Goal: Feedback & Contribution: Leave review/rating

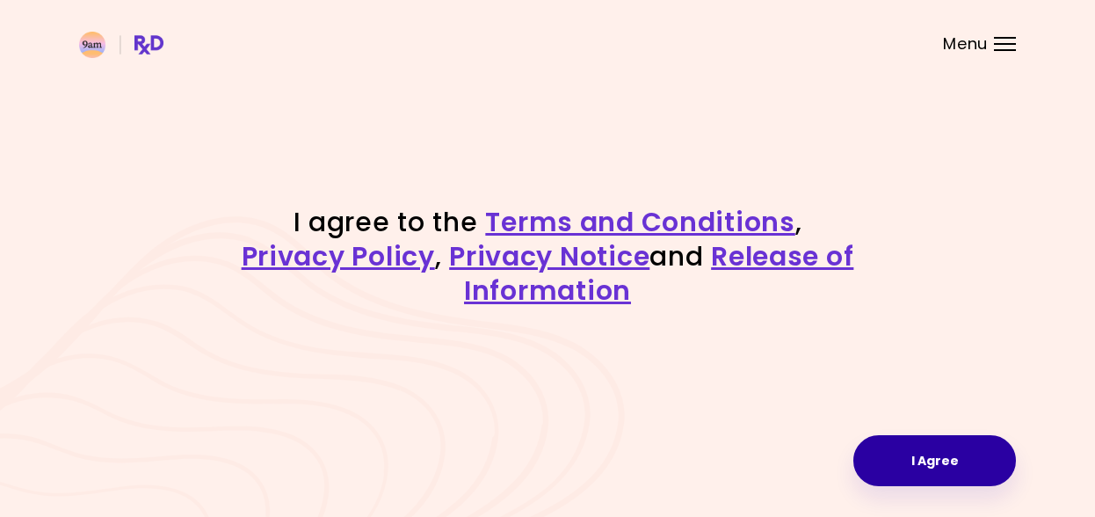
click at [929, 445] on button "I Agree" at bounding box center [934, 460] width 163 height 51
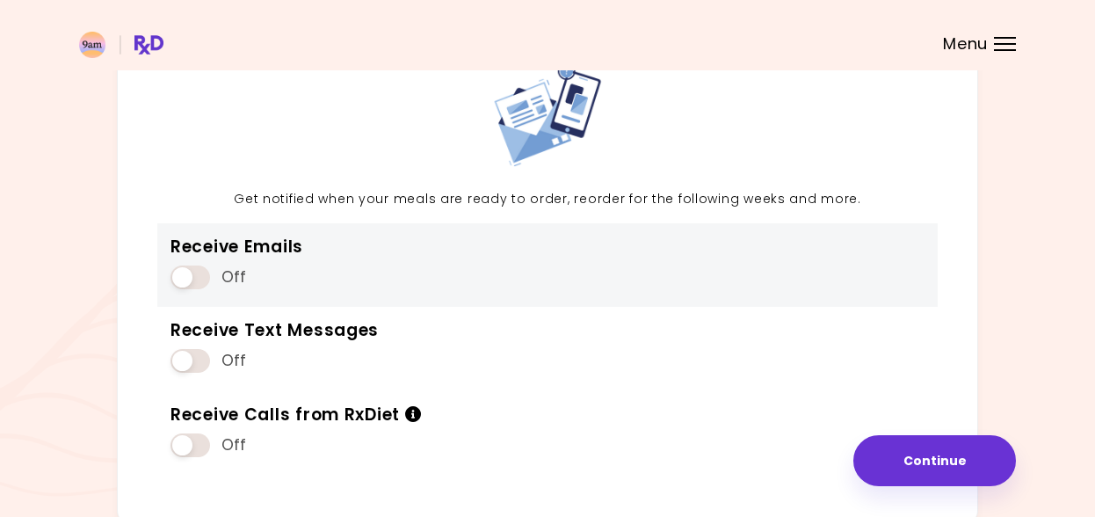
scroll to position [212, 0]
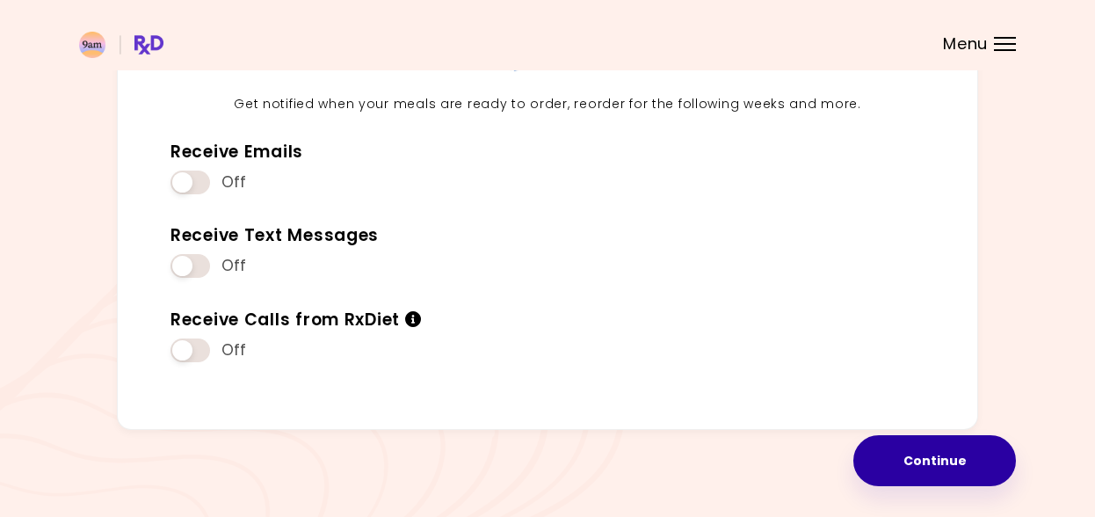
click at [904, 460] on button "Continue" at bounding box center [934, 460] width 163 height 51
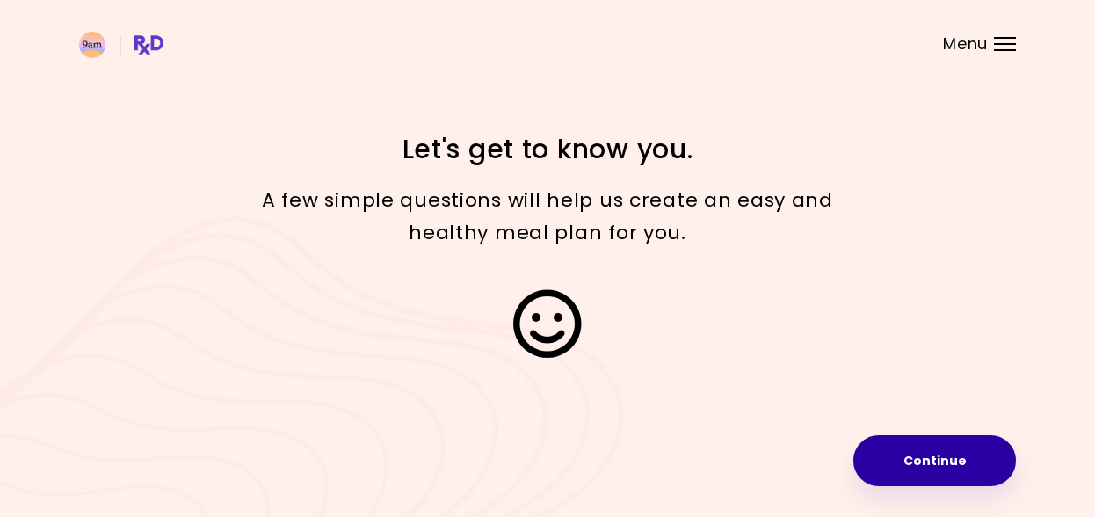
click at [909, 463] on button "Continue" at bounding box center [934, 460] width 163 height 51
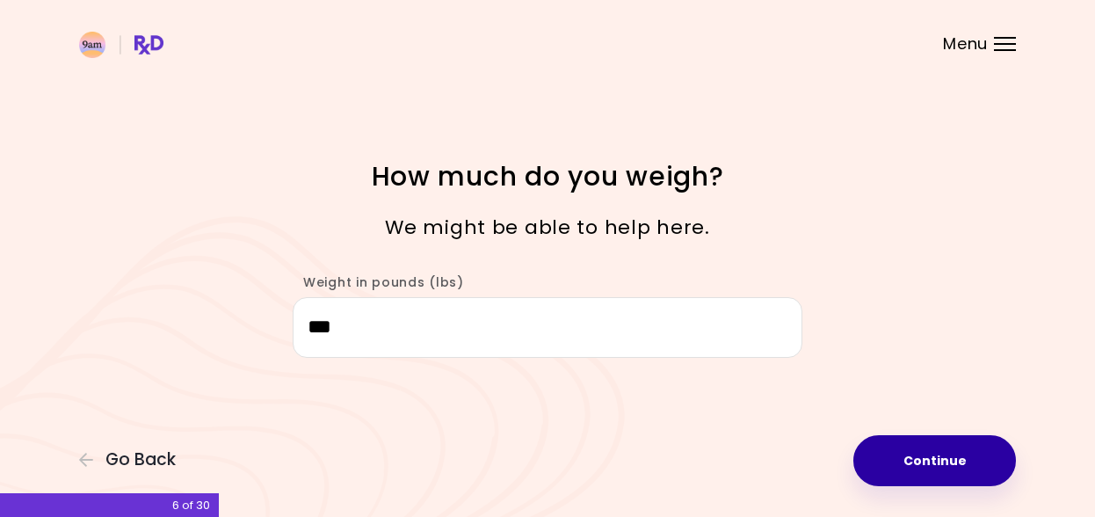
click at [920, 461] on button "Continue" at bounding box center [934, 460] width 163 height 51
select select "****"
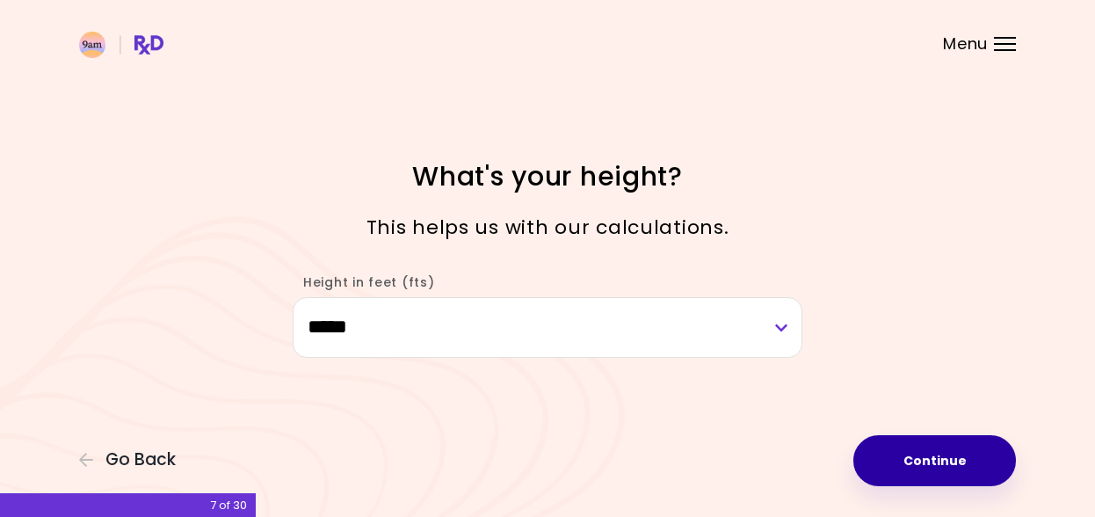
click at [920, 461] on button "Continue" at bounding box center [934, 460] width 163 height 51
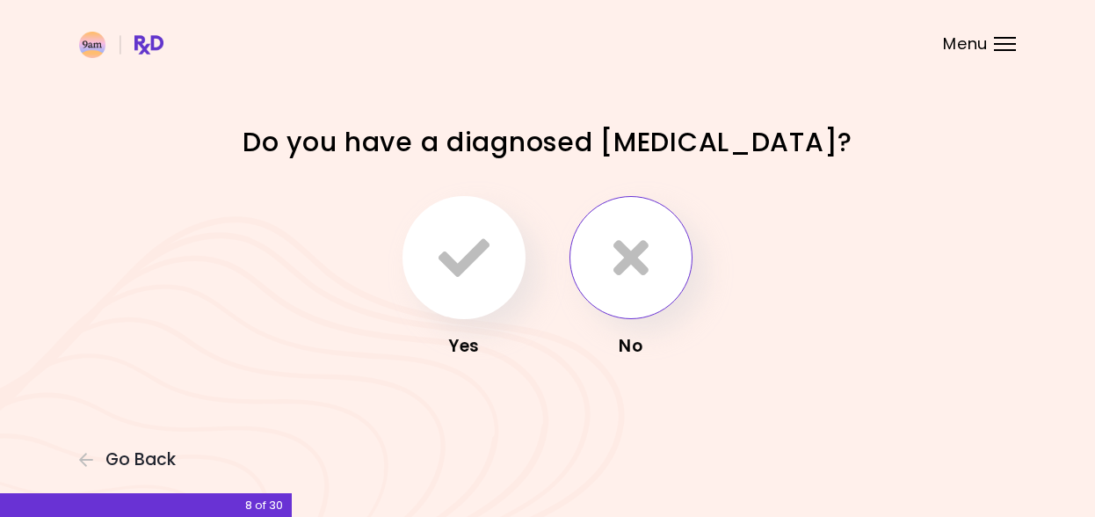
click at [615, 273] on icon "button" at bounding box center [630, 257] width 35 height 51
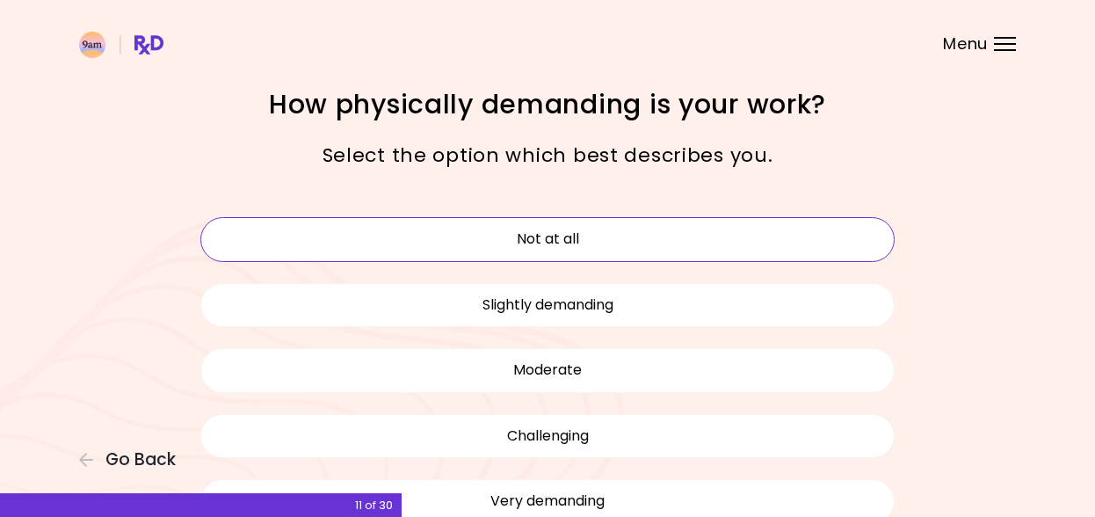
scroll to position [5, 0]
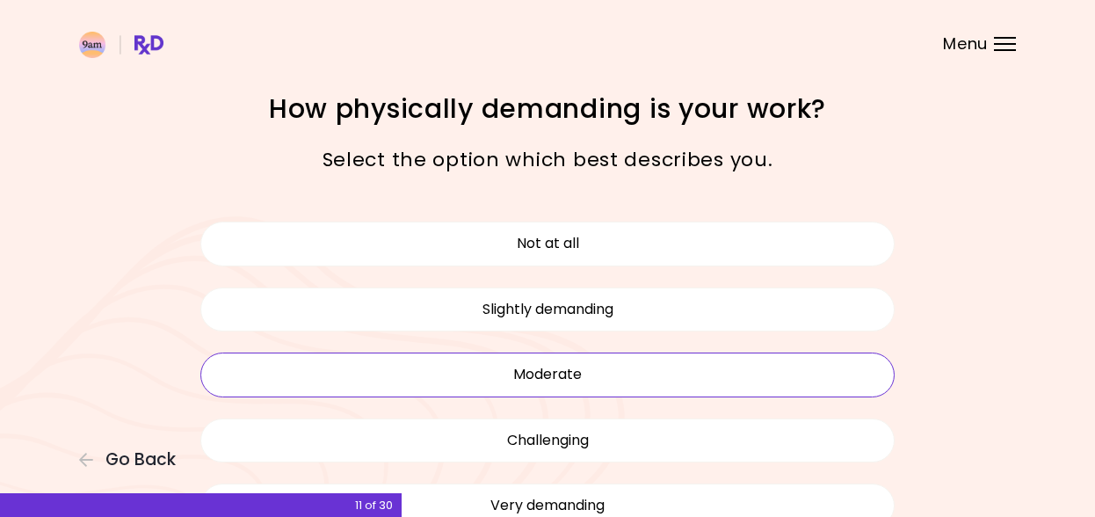
click at [569, 376] on button "Moderate" at bounding box center [547, 374] width 694 height 44
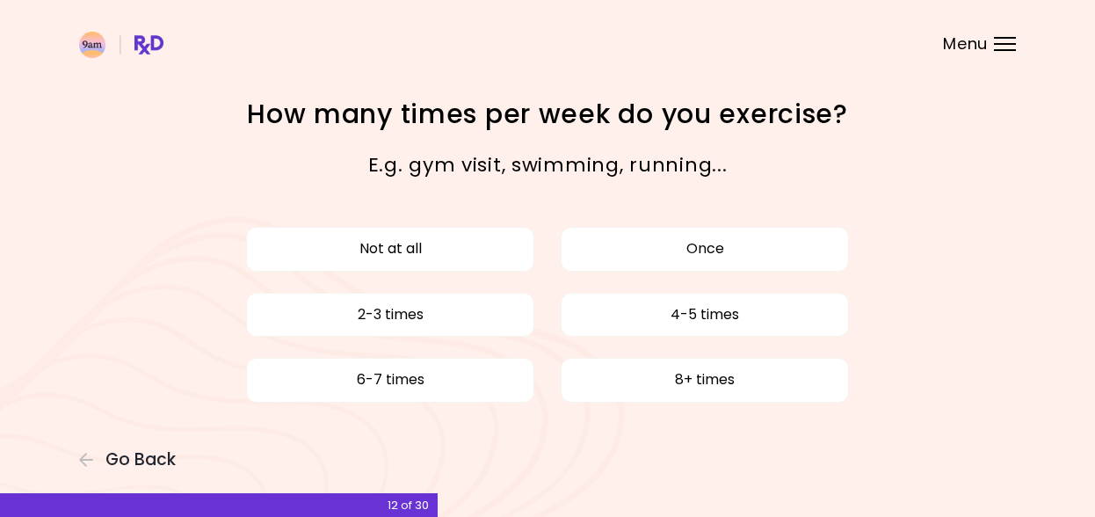
scroll to position [14, 0]
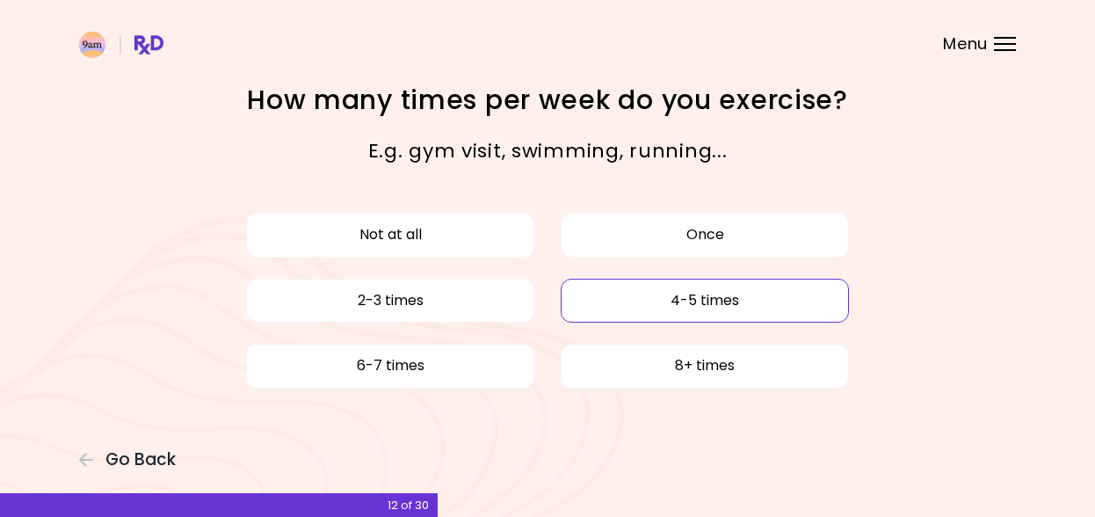
click at [683, 304] on button "4-5 times" at bounding box center [705, 301] width 288 height 44
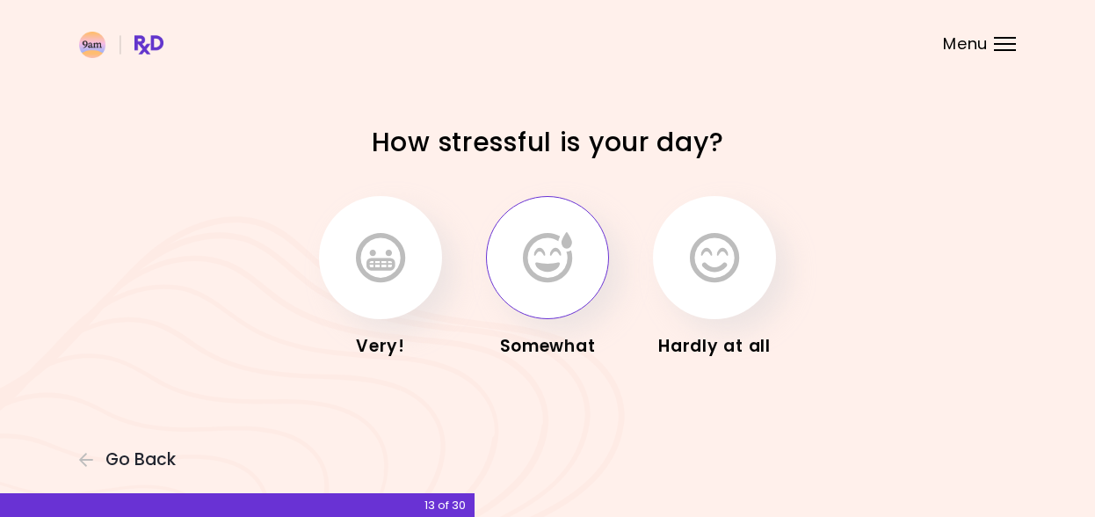
click at [558, 255] on icon "button" at bounding box center [547, 257] width 49 height 51
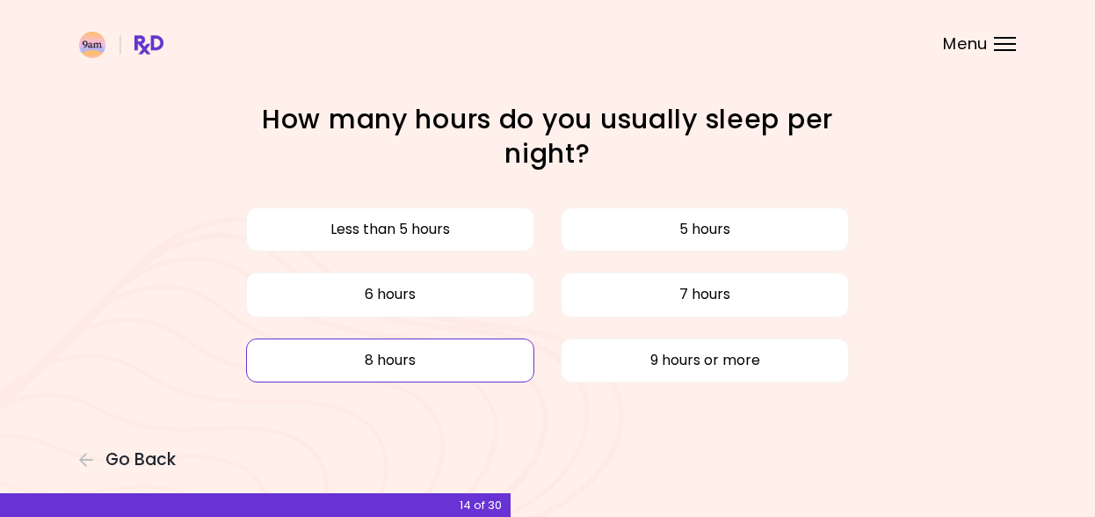
click at [491, 354] on button "8 hours" at bounding box center [390, 360] width 288 height 44
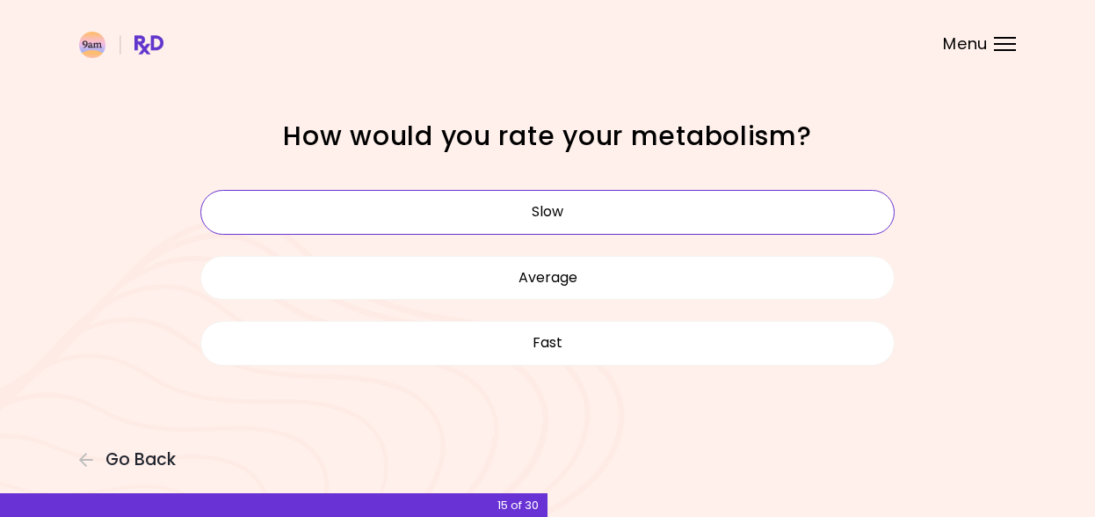
click at [566, 223] on button "Slow" at bounding box center [547, 212] width 694 height 44
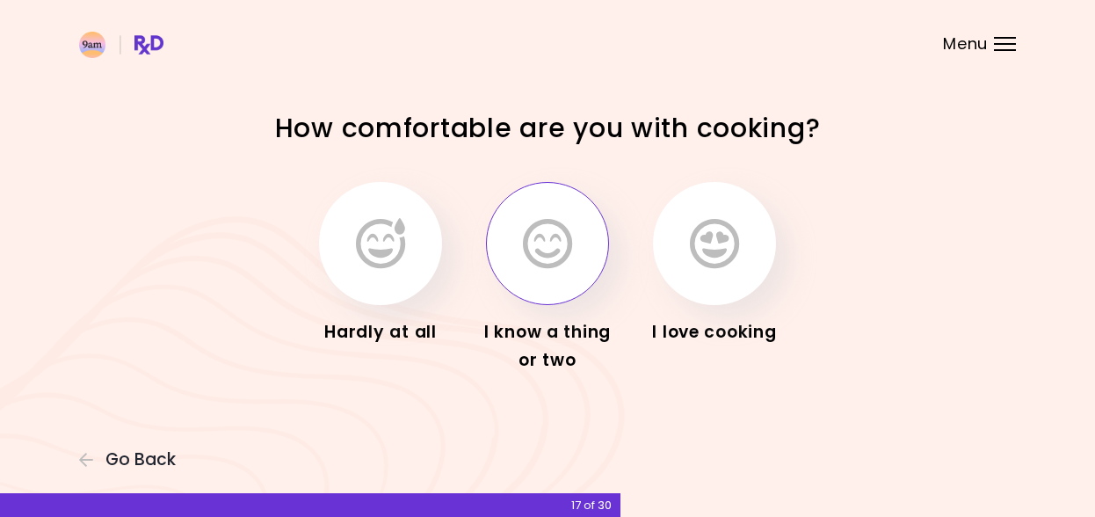
click at [553, 258] on icon "button" at bounding box center [547, 243] width 49 height 51
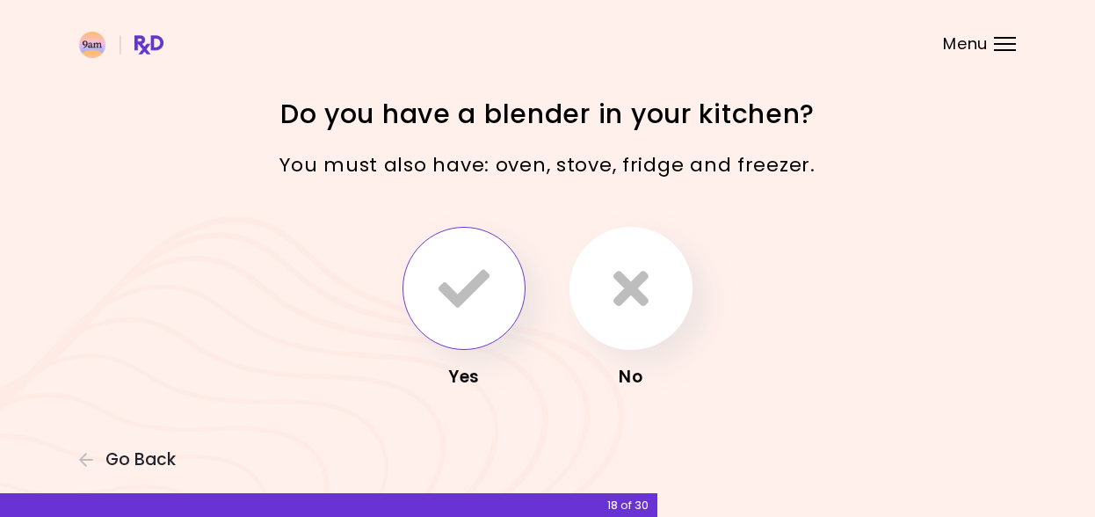
click at [487, 278] on icon "button" at bounding box center [463, 288] width 51 height 51
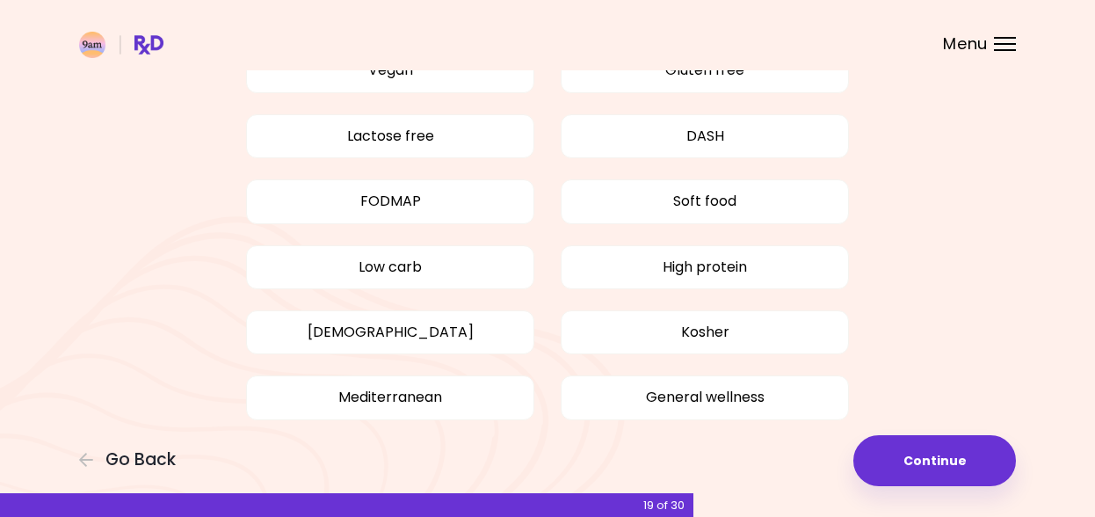
scroll to position [189, 0]
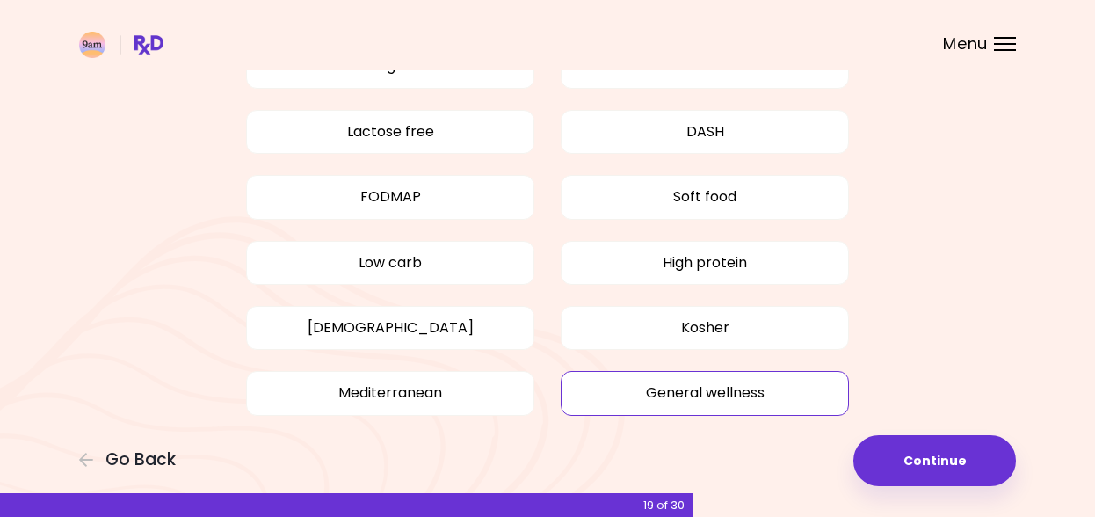
click at [811, 391] on button "General wellness" at bounding box center [705, 393] width 288 height 44
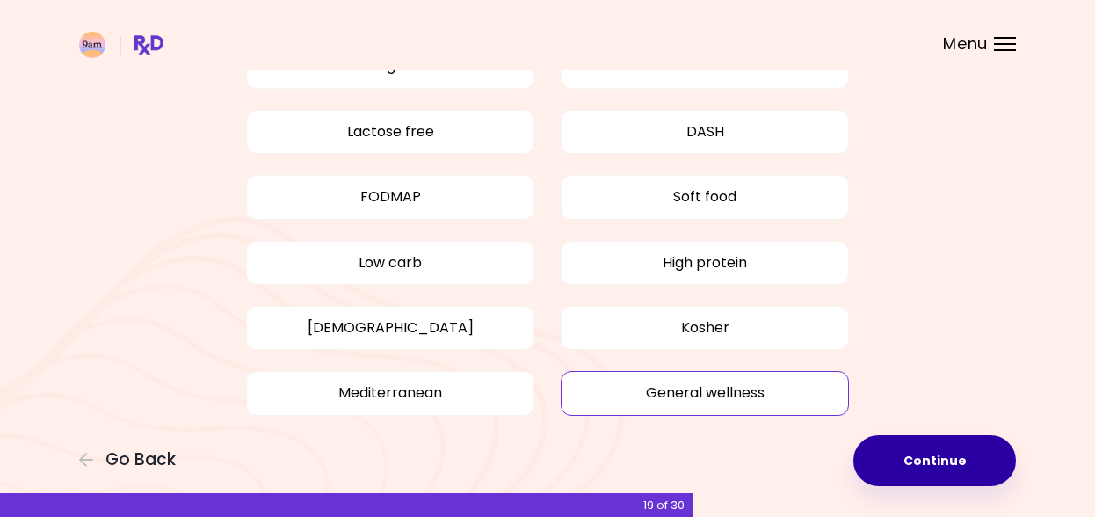
click at [936, 460] on button "Continue" at bounding box center [934, 460] width 163 height 51
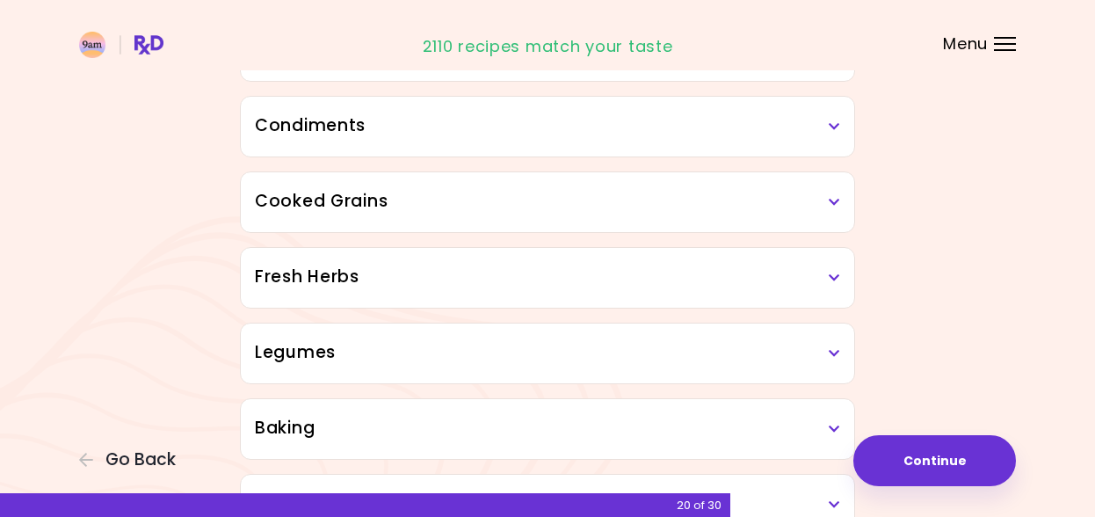
scroll to position [543, 0]
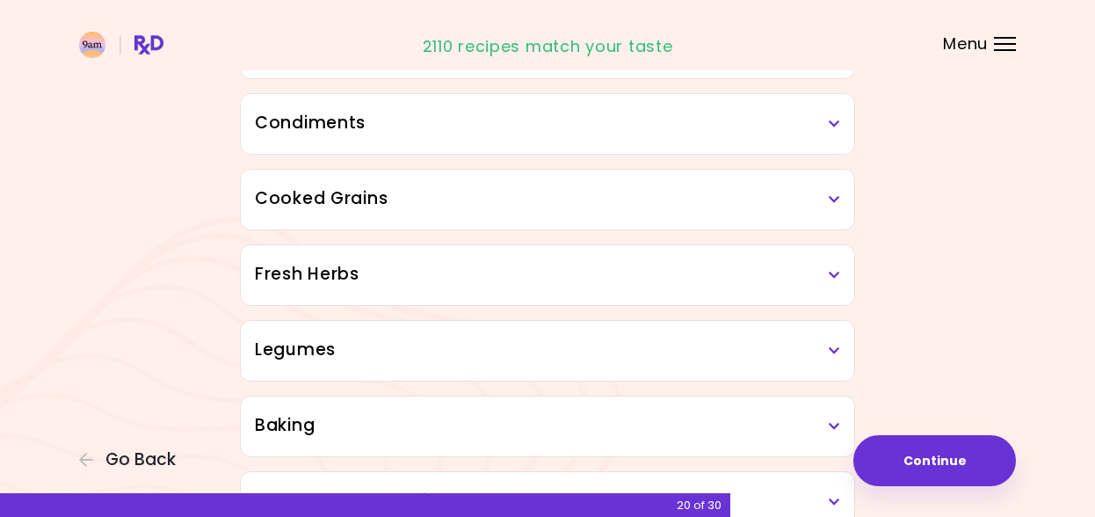
click at [814, 196] on h3 "Cooked Grains" at bounding box center [547, 198] width 585 height 25
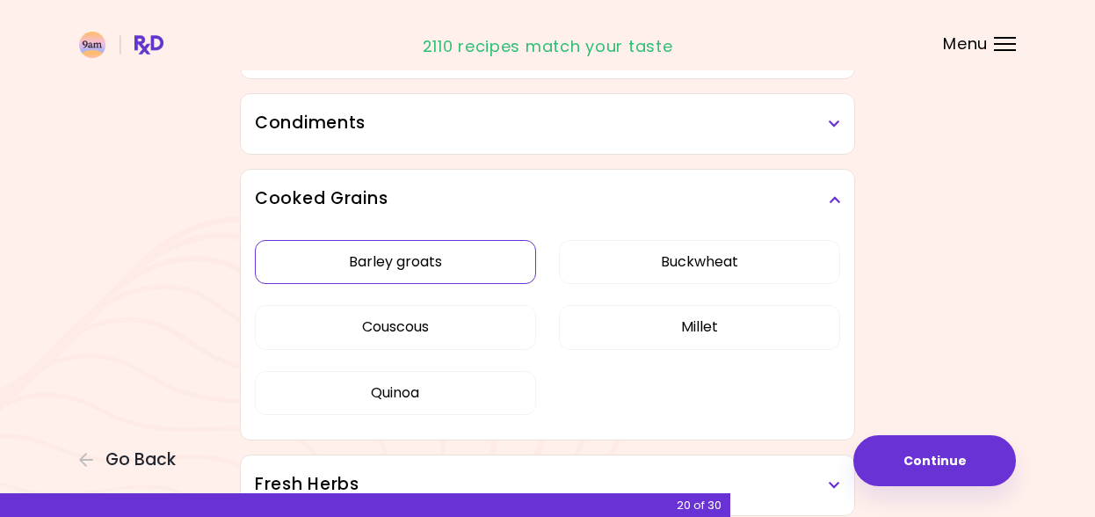
click at [438, 270] on button "Barley groats" at bounding box center [395, 262] width 281 height 44
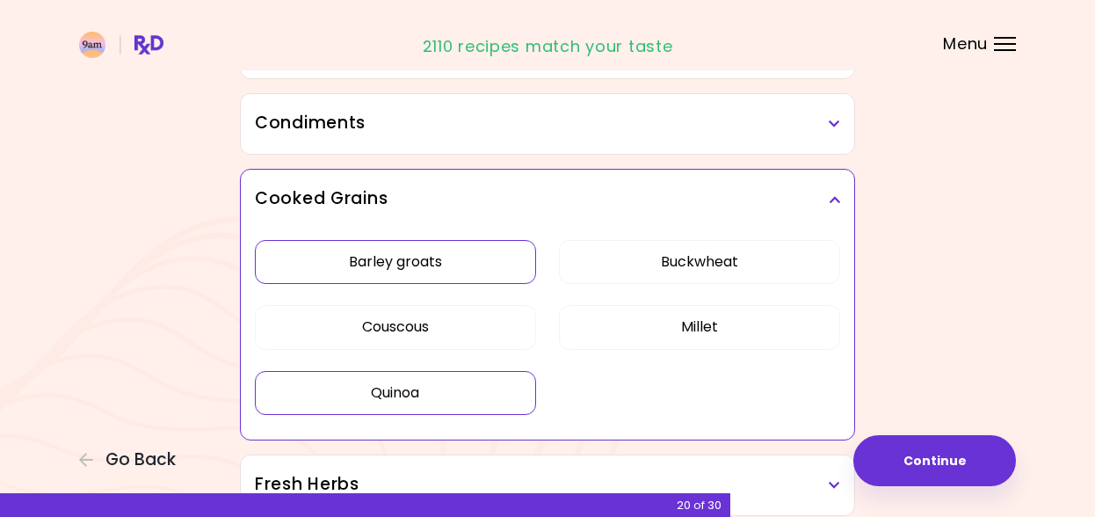
click at [463, 376] on button "Quinoa" at bounding box center [395, 393] width 281 height 44
click at [648, 271] on button "Buckwheat" at bounding box center [699, 262] width 281 height 44
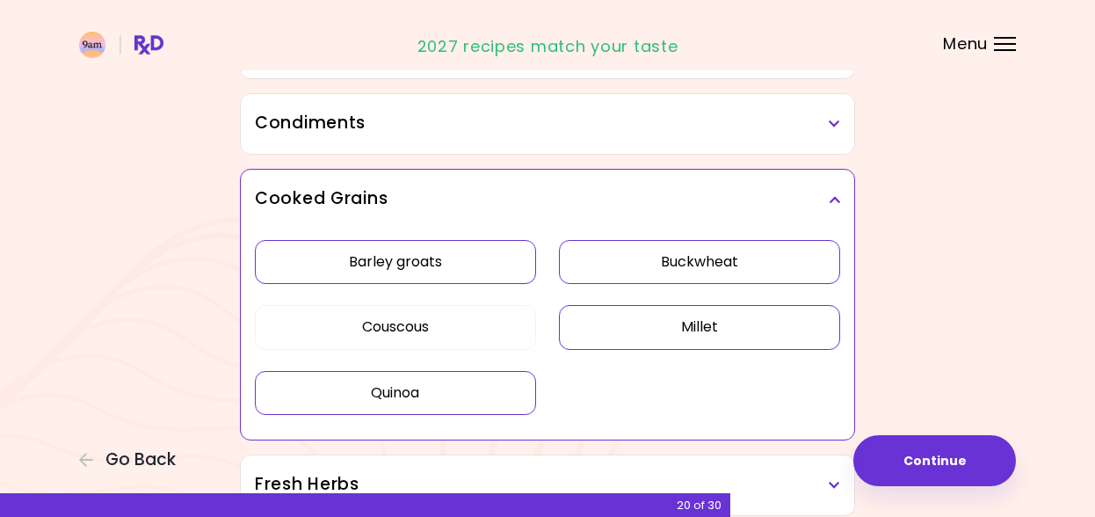
click at [649, 344] on button "Millet" at bounding box center [699, 327] width 281 height 44
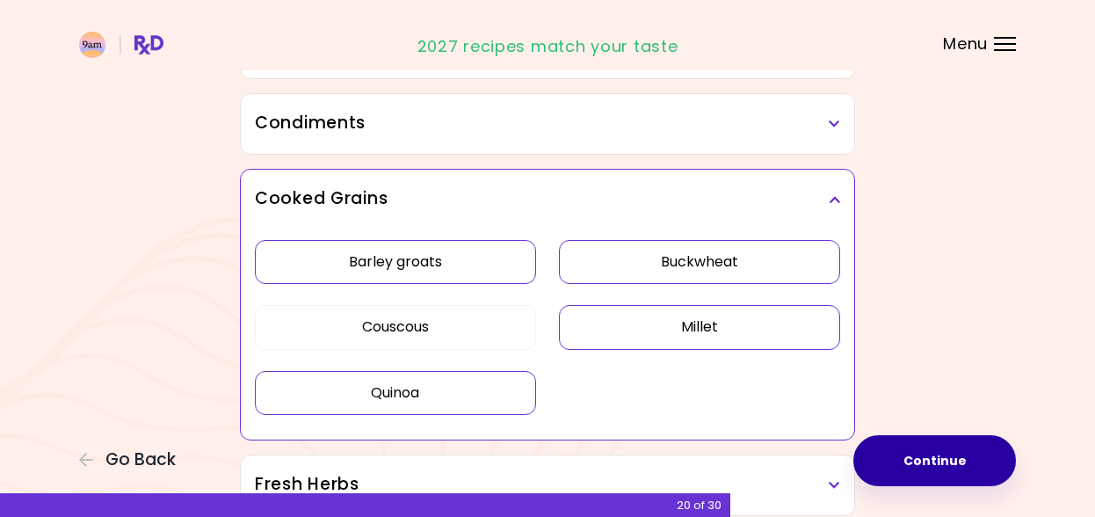
click at [909, 469] on button "Continue" at bounding box center [934, 460] width 163 height 51
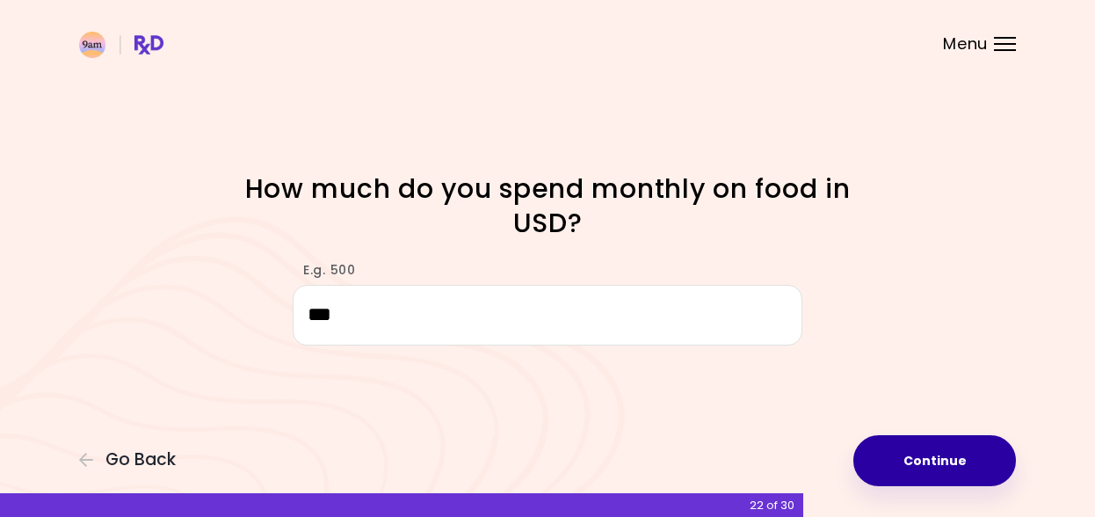
type input "***"
click at [961, 468] on button "Continue" at bounding box center [934, 460] width 163 height 51
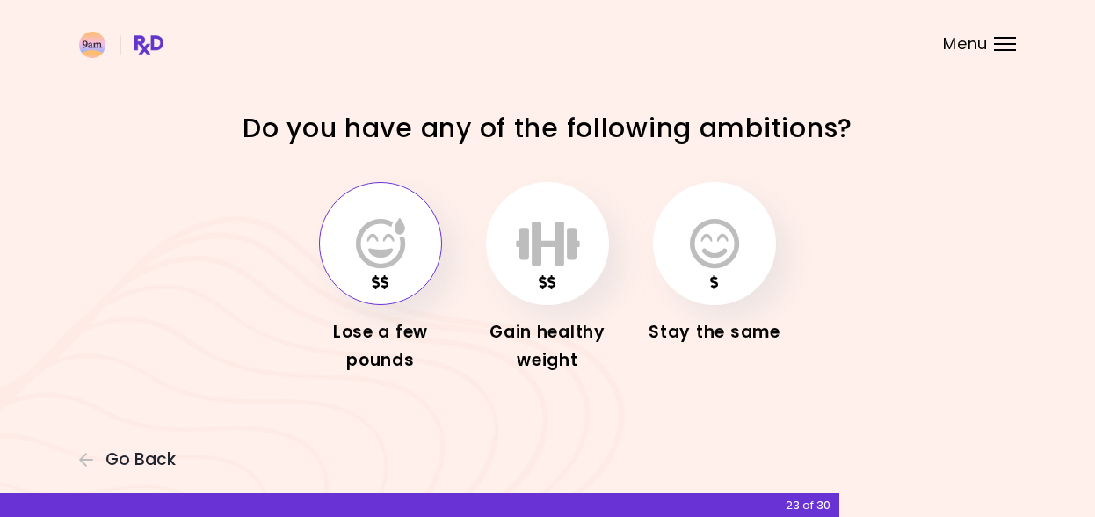
click at [369, 247] on icon "button" at bounding box center [380, 243] width 49 height 51
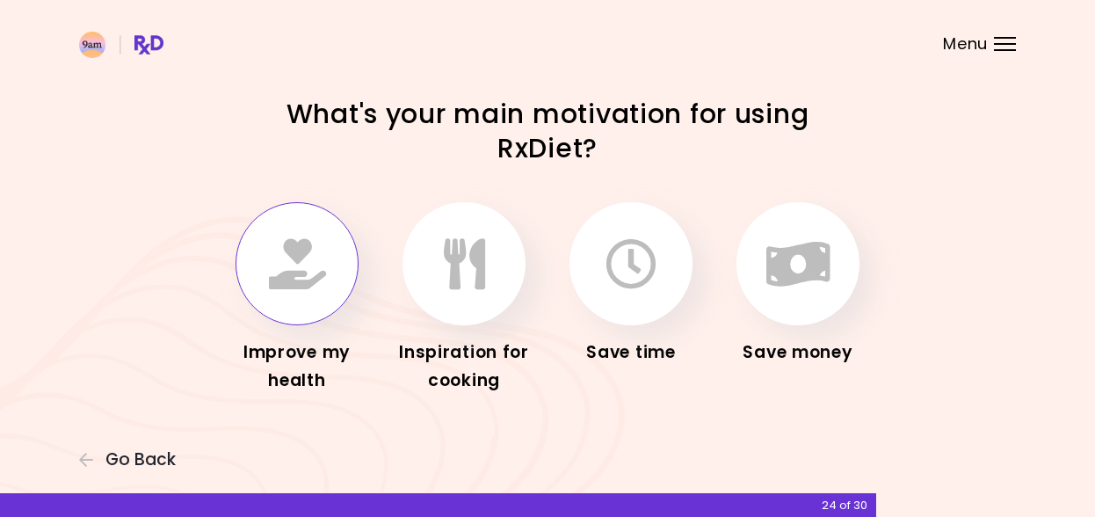
click at [314, 272] on icon "button" at bounding box center [297, 263] width 57 height 51
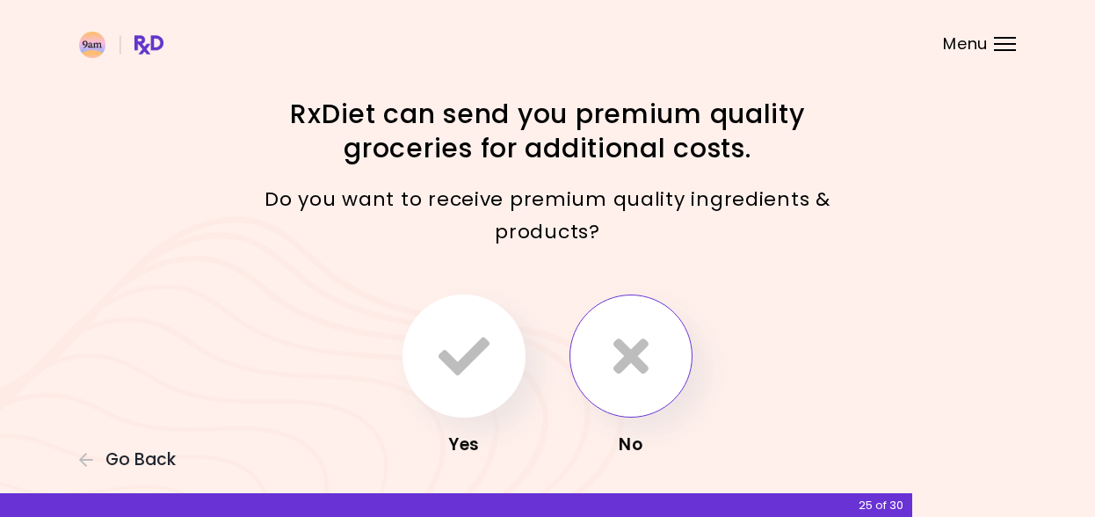
click at [624, 376] on icon "button" at bounding box center [630, 355] width 35 height 51
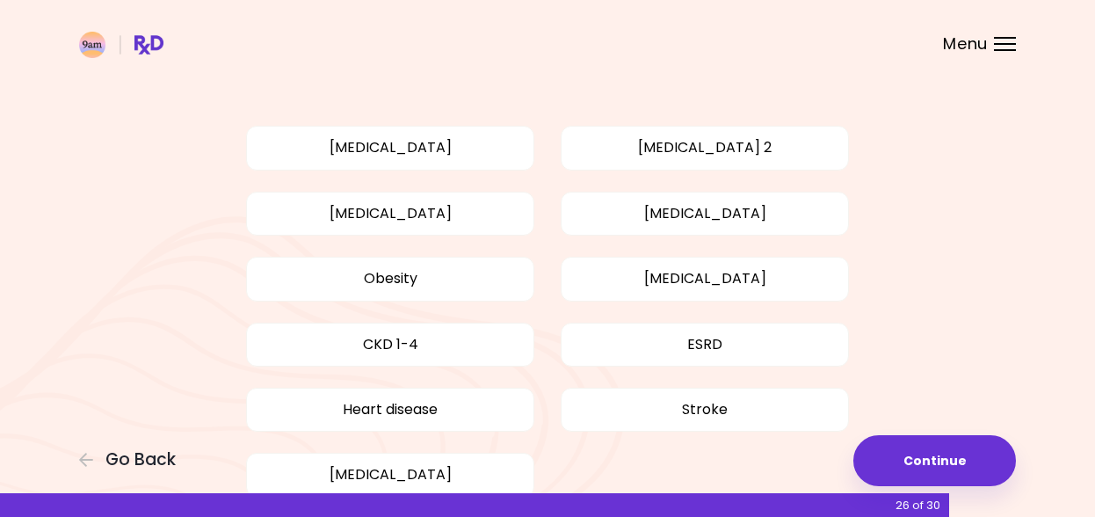
scroll to position [211, 0]
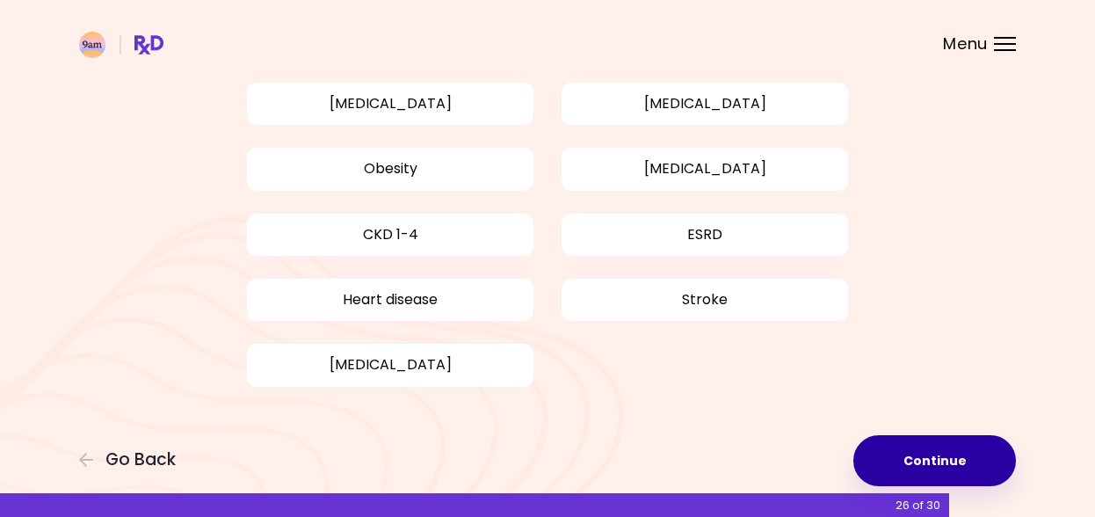
click at [904, 464] on button "Continue" at bounding box center [934, 460] width 163 height 51
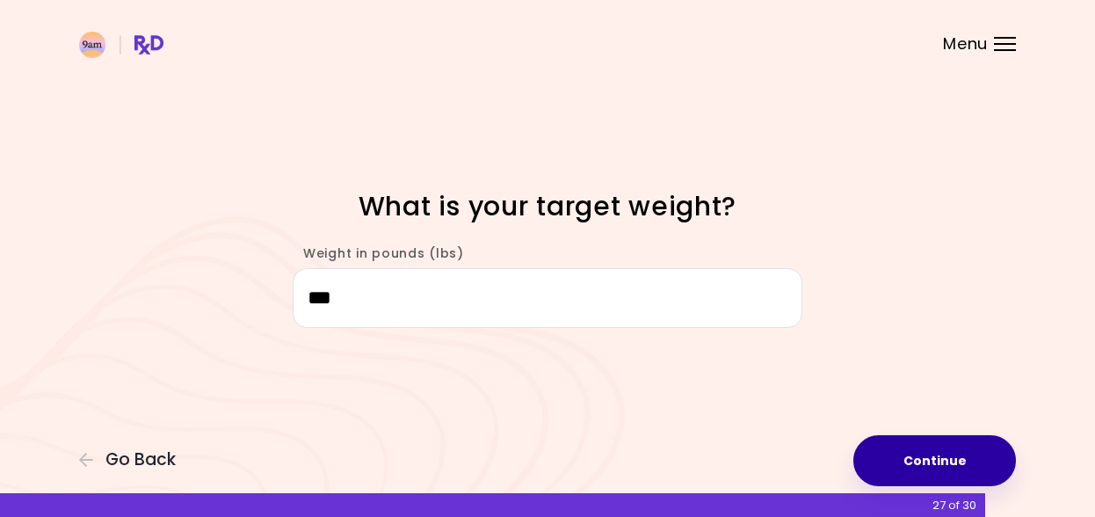
type input "***"
click at [954, 444] on button "Continue" at bounding box center [934, 460] width 163 height 51
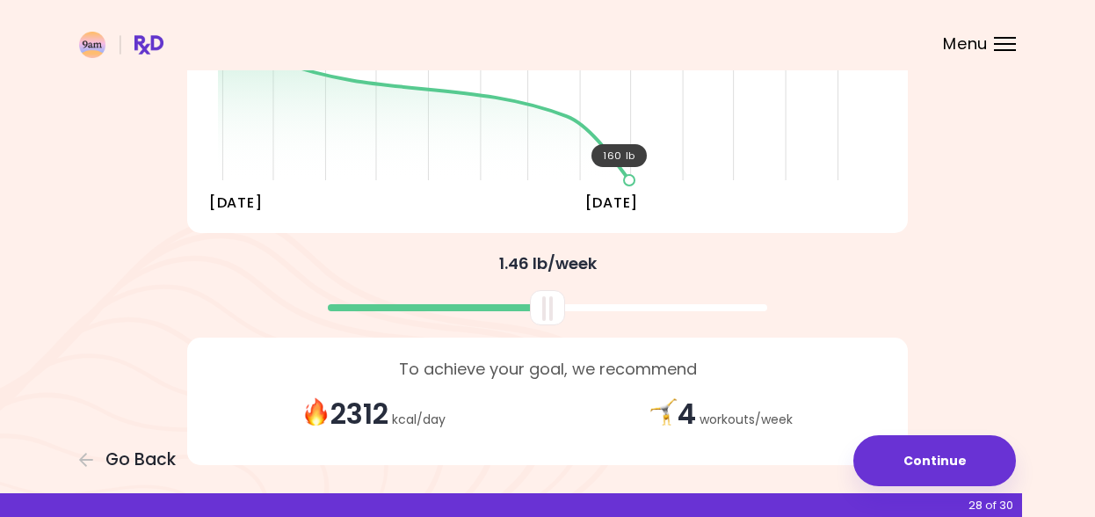
scroll to position [337, 0]
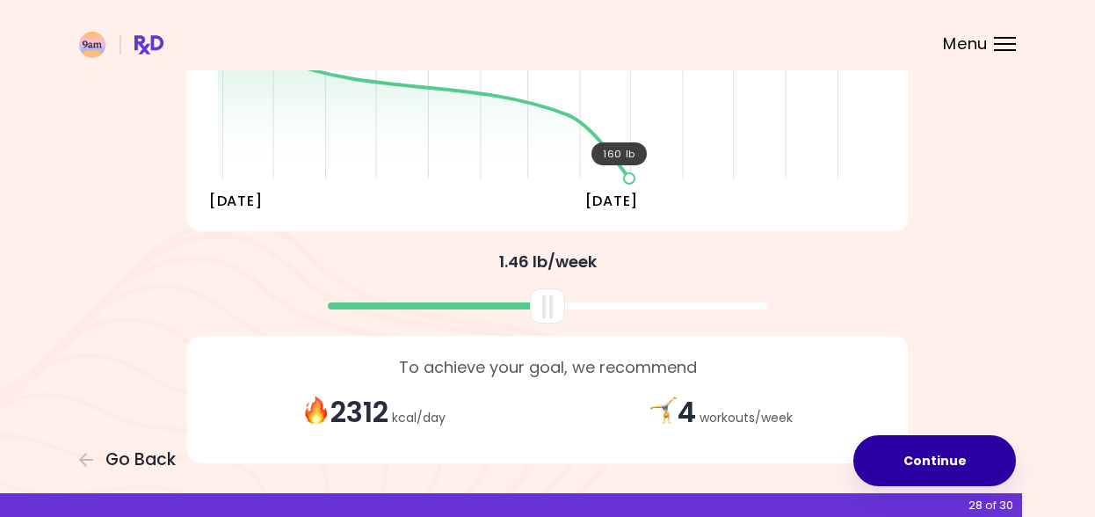
click at [915, 468] on button "Continue" at bounding box center [934, 460] width 163 height 51
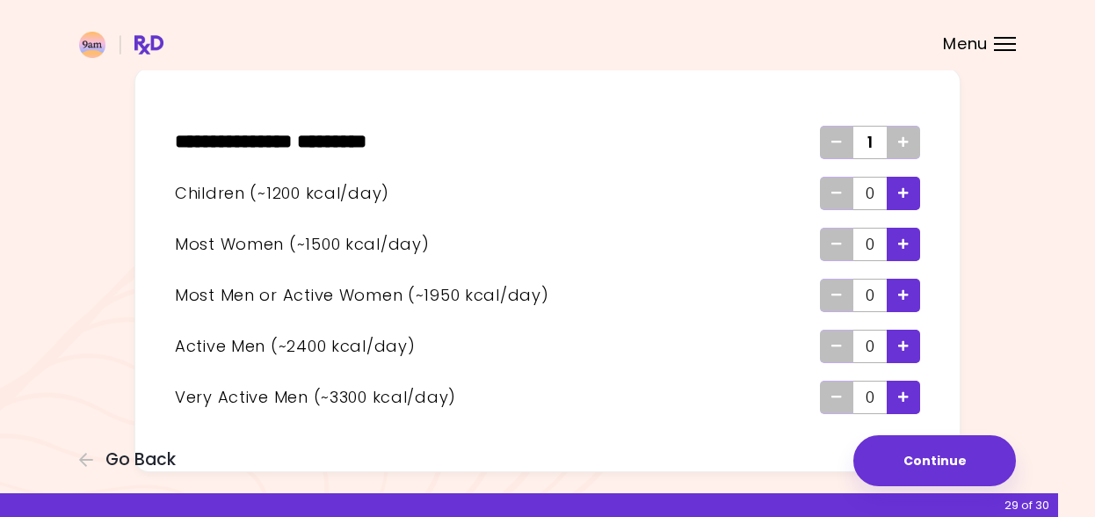
scroll to position [133, 0]
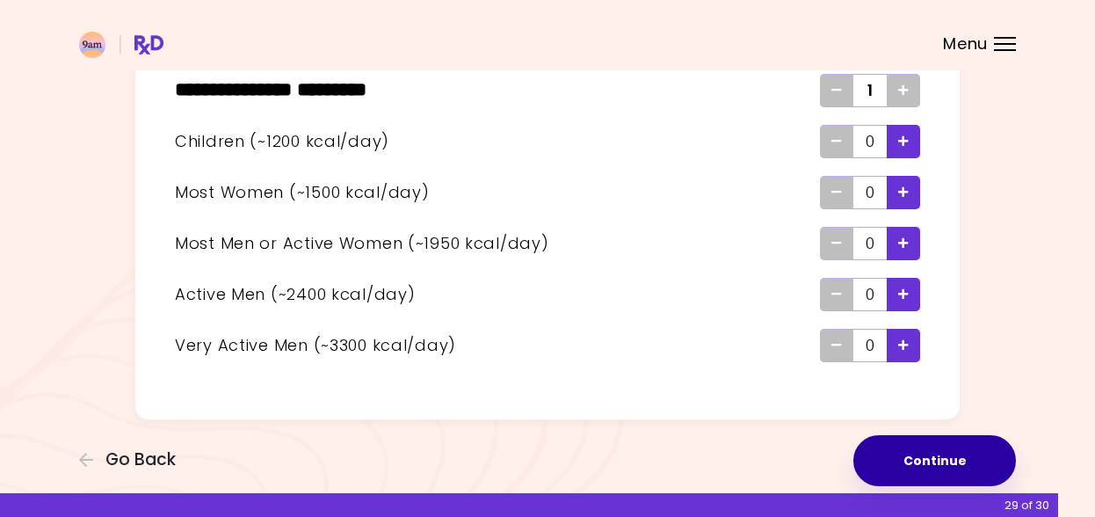
click at [973, 460] on button "Continue" at bounding box center [934, 460] width 163 height 51
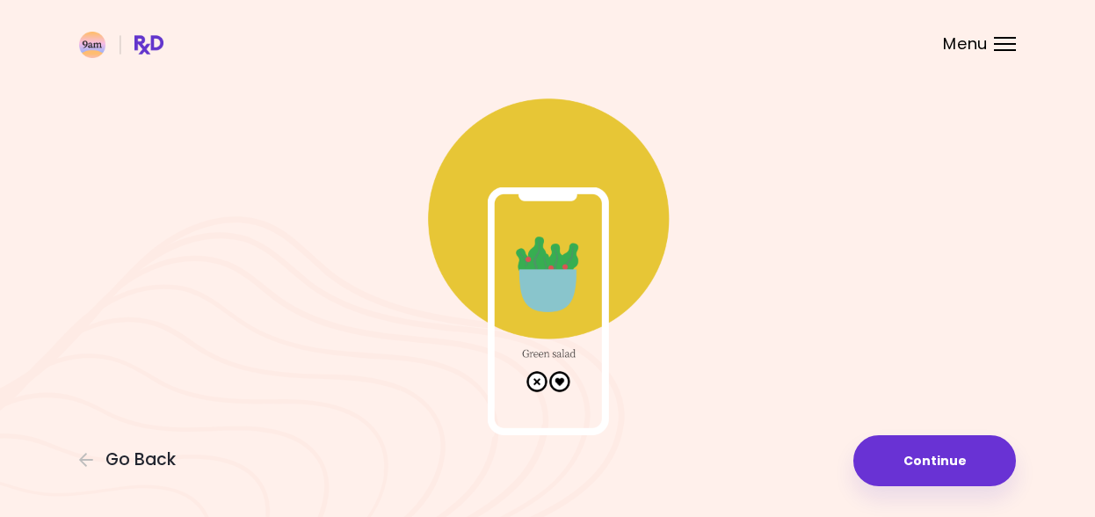
scroll to position [70, 0]
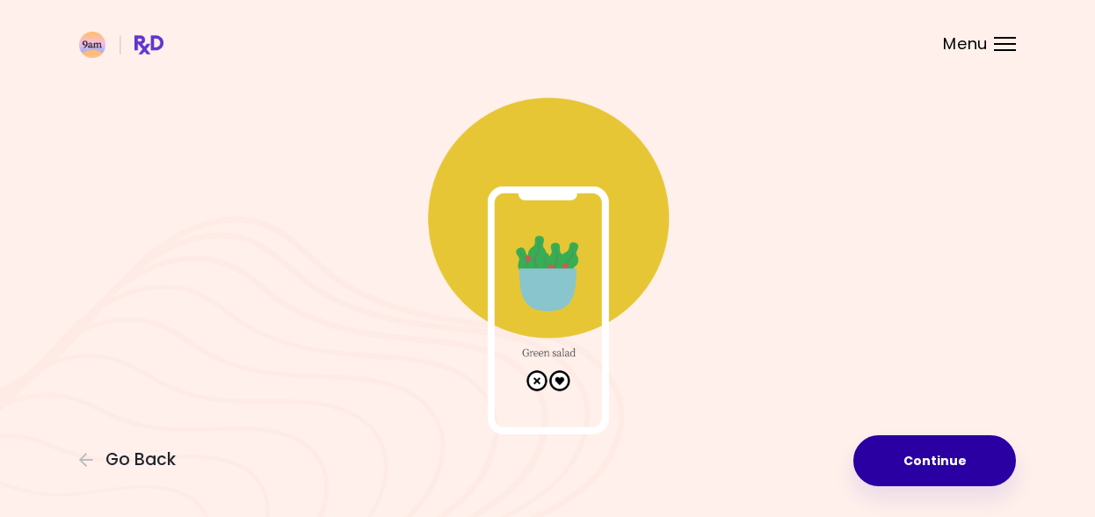
click at [925, 465] on button "Continue" at bounding box center [934, 460] width 163 height 51
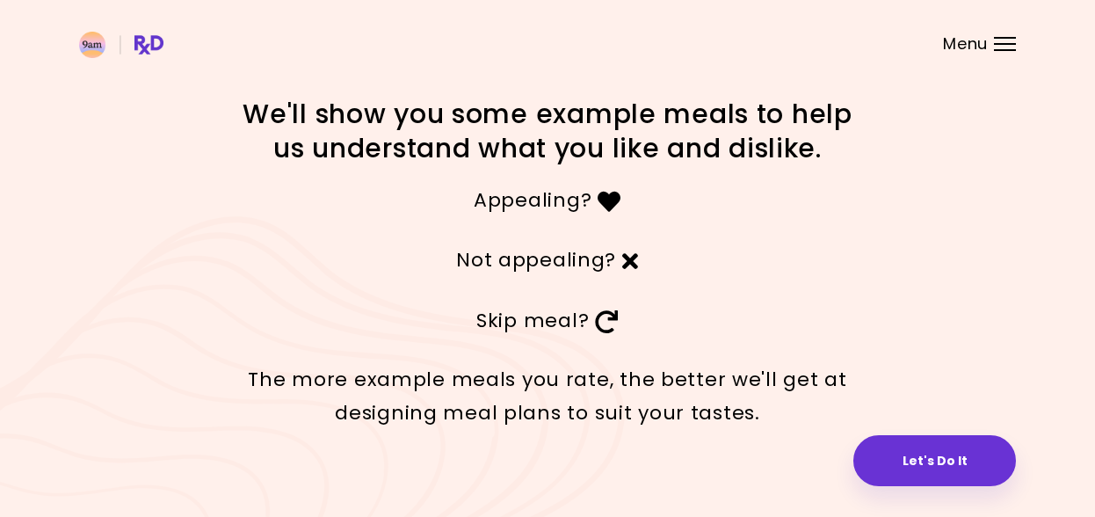
scroll to position [23, 0]
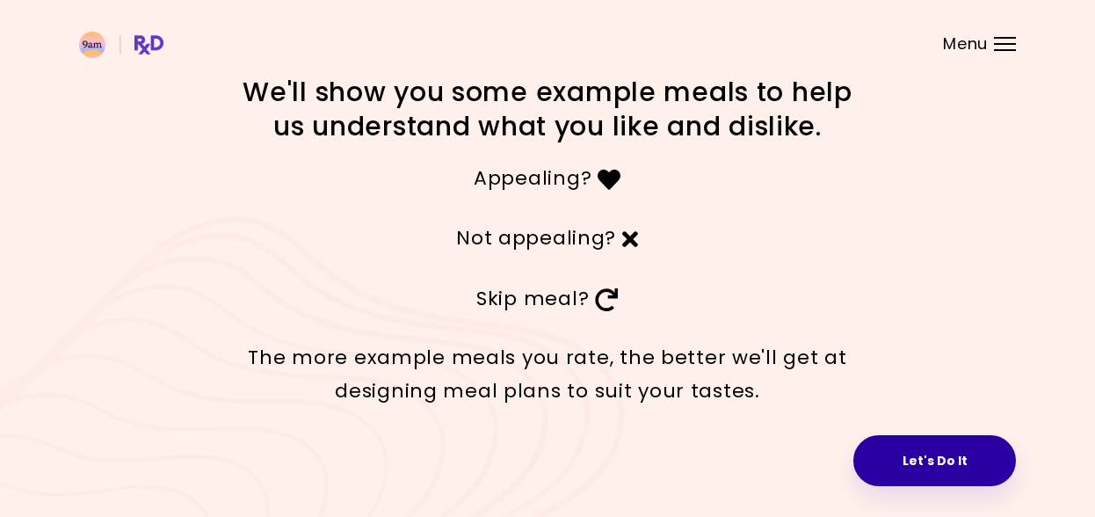
click at [939, 472] on button "Let's Do It" at bounding box center [934, 460] width 163 height 51
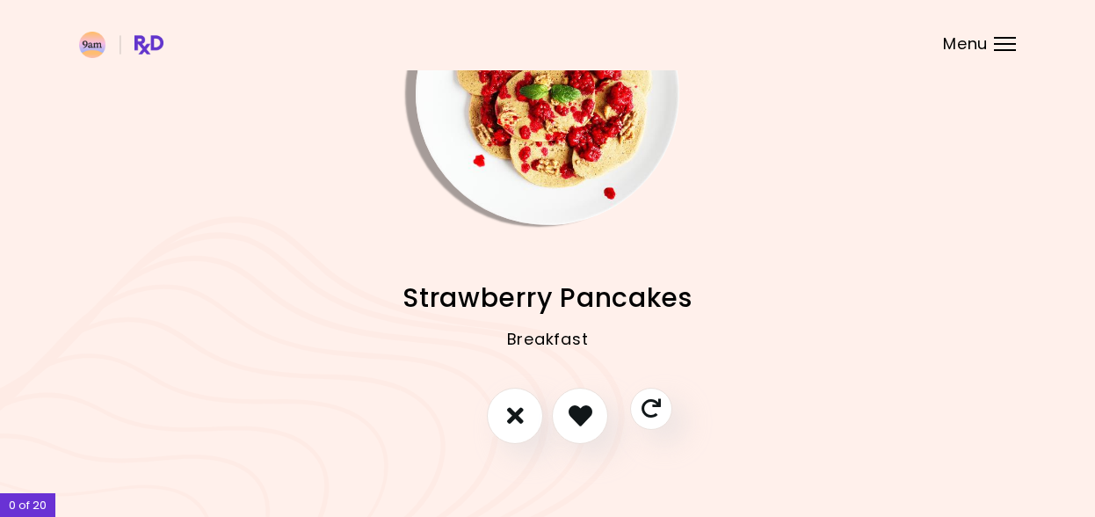
scroll to position [116, 0]
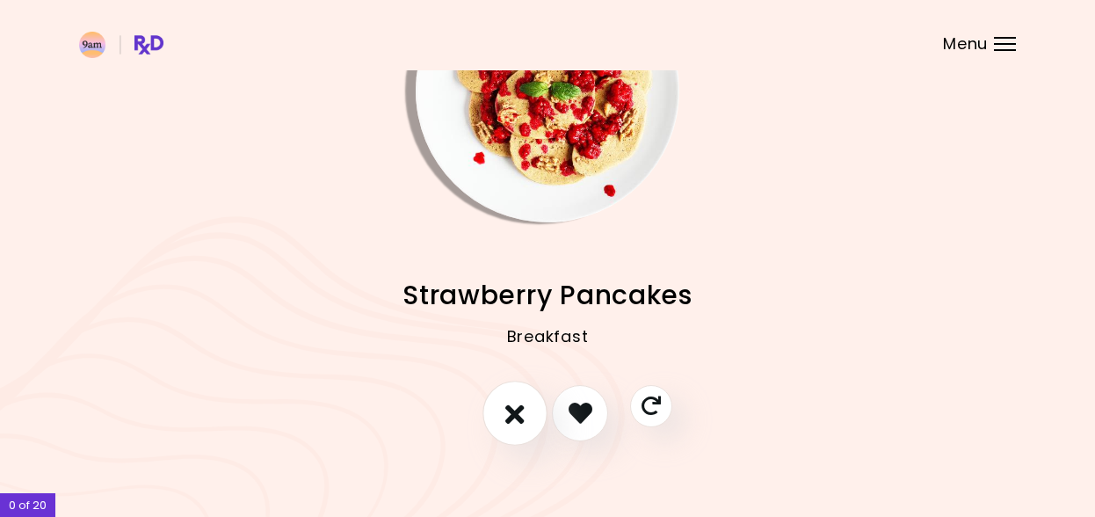
click at [518, 405] on icon "I don't like this recipe" at bounding box center [514, 412] width 19 height 27
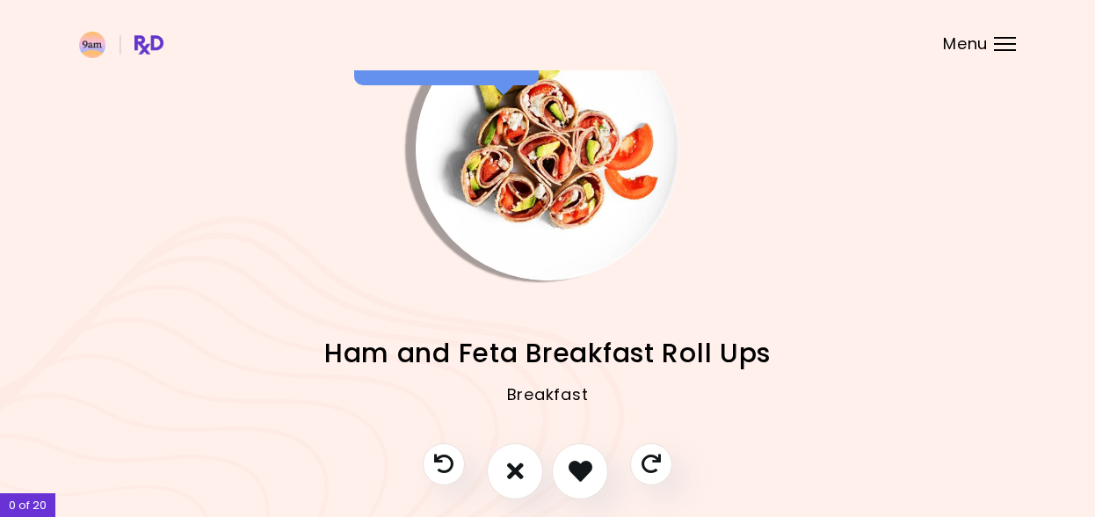
scroll to position [57, 0]
click at [504, 470] on button "I don't like this recipe" at bounding box center [514, 471] width 65 height 65
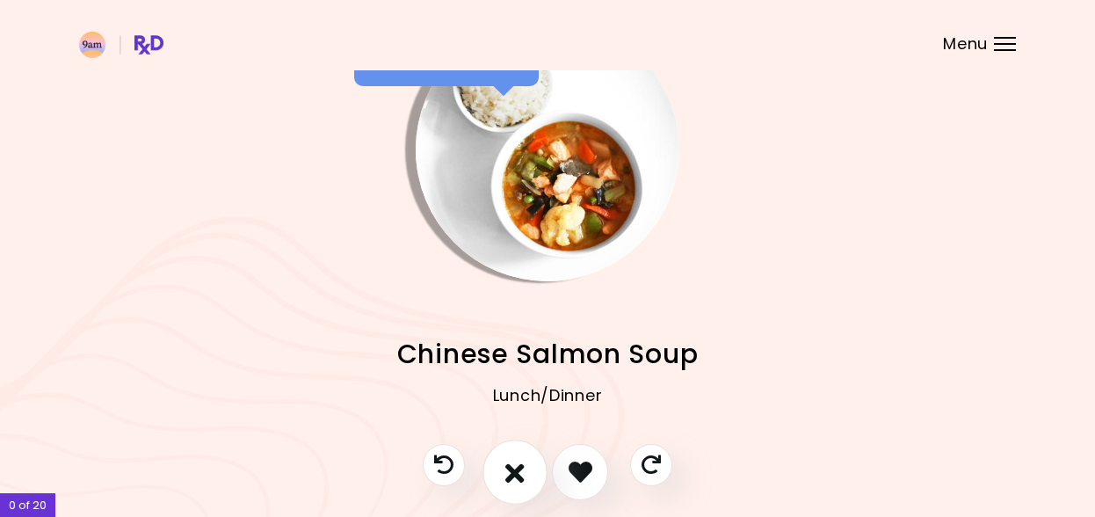
click at [504, 470] on button "I don't like this recipe" at bounding box center [514, 471] width 65 height 65
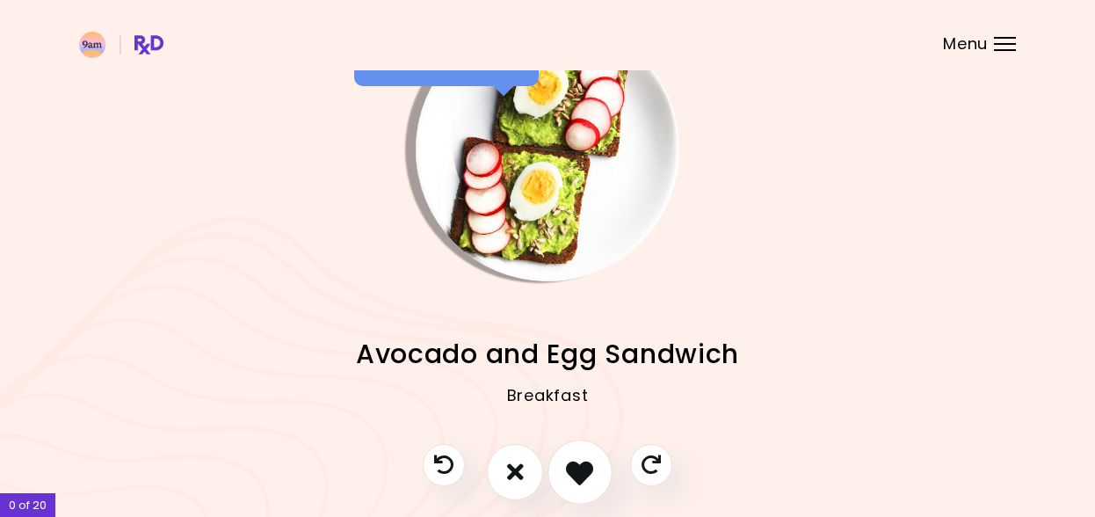
click at [583, 471] on icon "I like this recipe" at bounding box center [579, 471] width 27 height 27
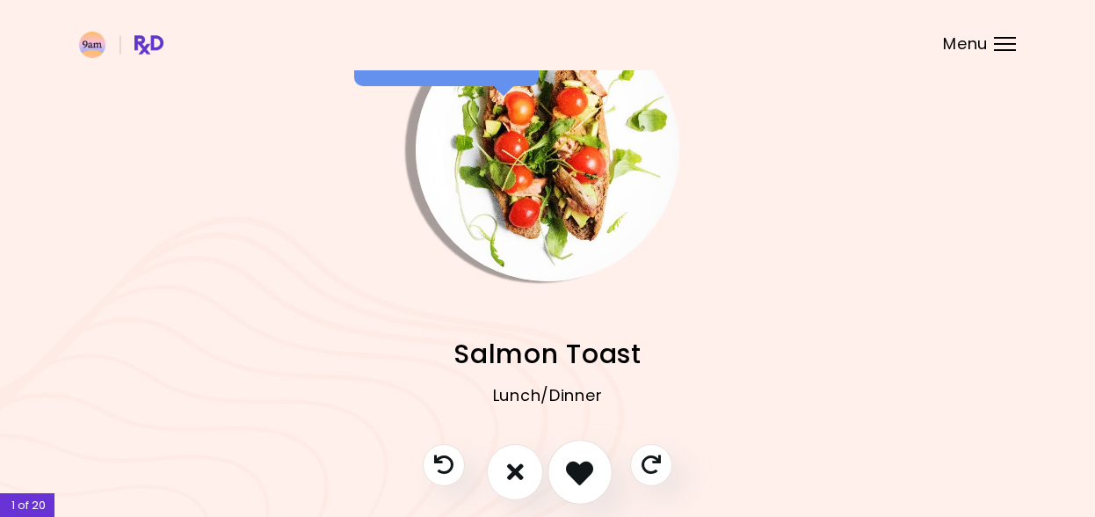
click at [590, 477] on icon "I like this recipe" at bounding box center [579, 471] width 27 height 27
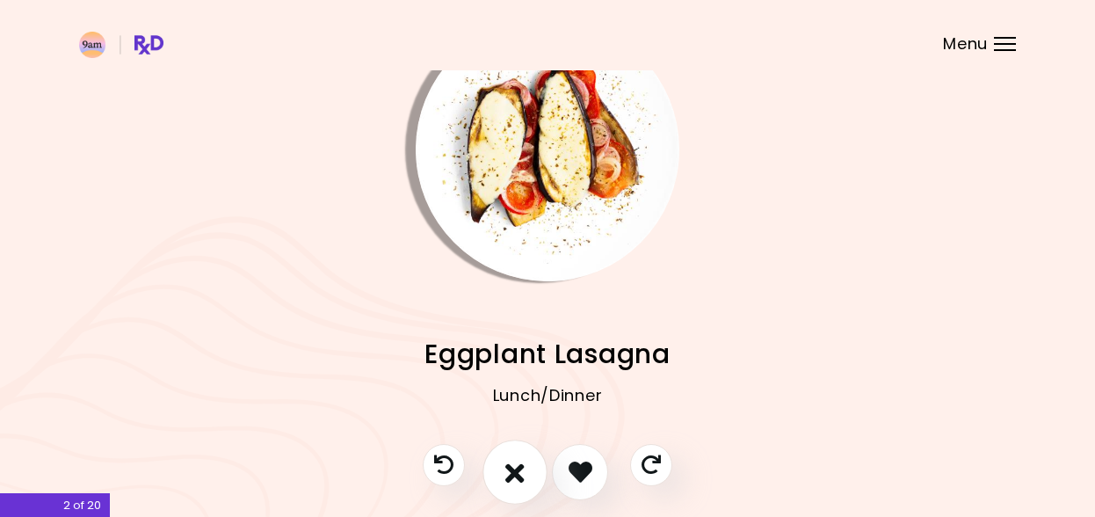
click at [521, 469] on icon "I don't like this recipe" at bounding box center [514, 471] width 19 height 27
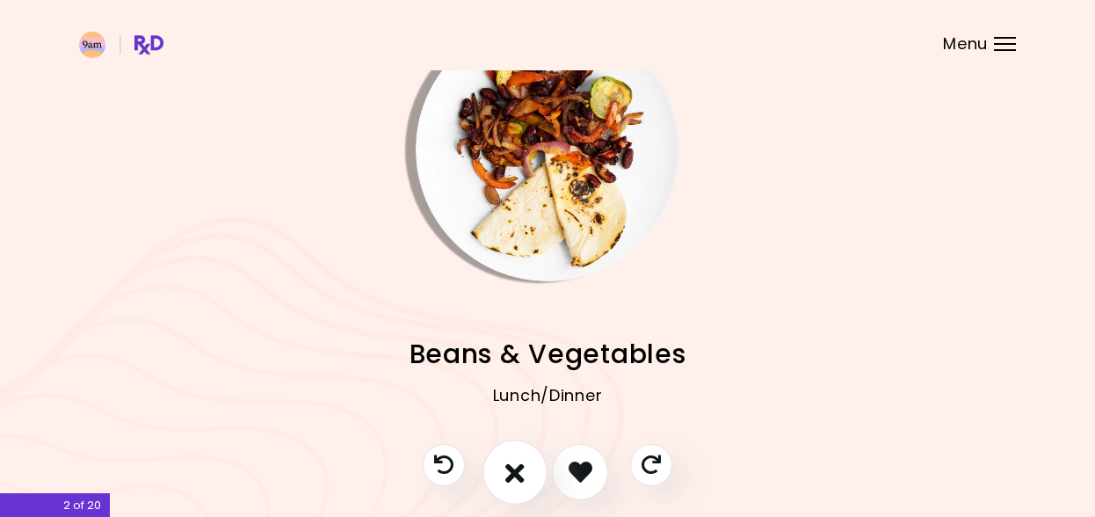
click at [520, 469] on icon "I don't like this recipe" at bounding box center [514, 471] width 19 height 27
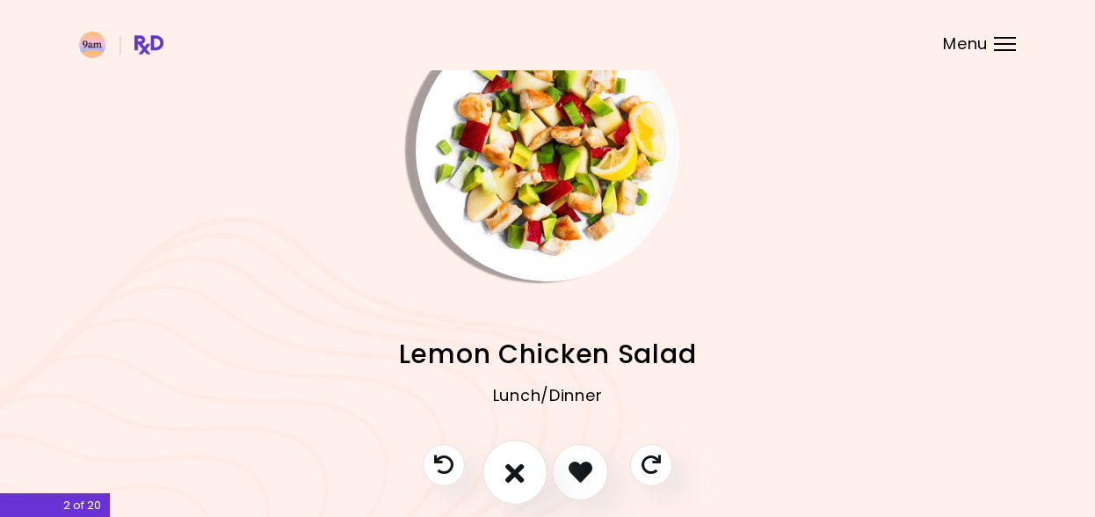
click at [520, 469] on icon "I don't like this recipe" at bounding box center [514, 471] width 19 height 27
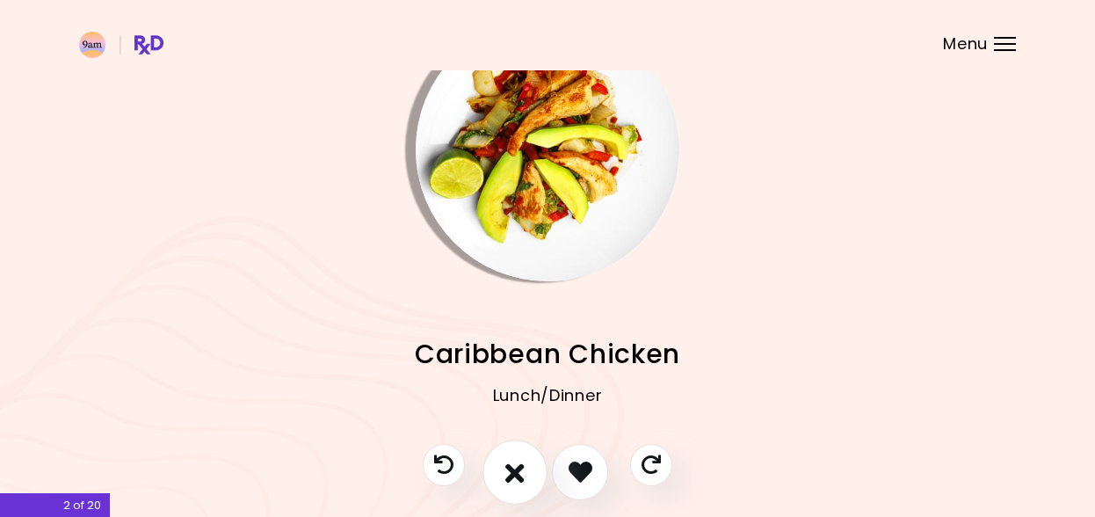
click at [520, 469] on icon "I don't like this recipe" at bounding box center [514, 471] width 19 height 27
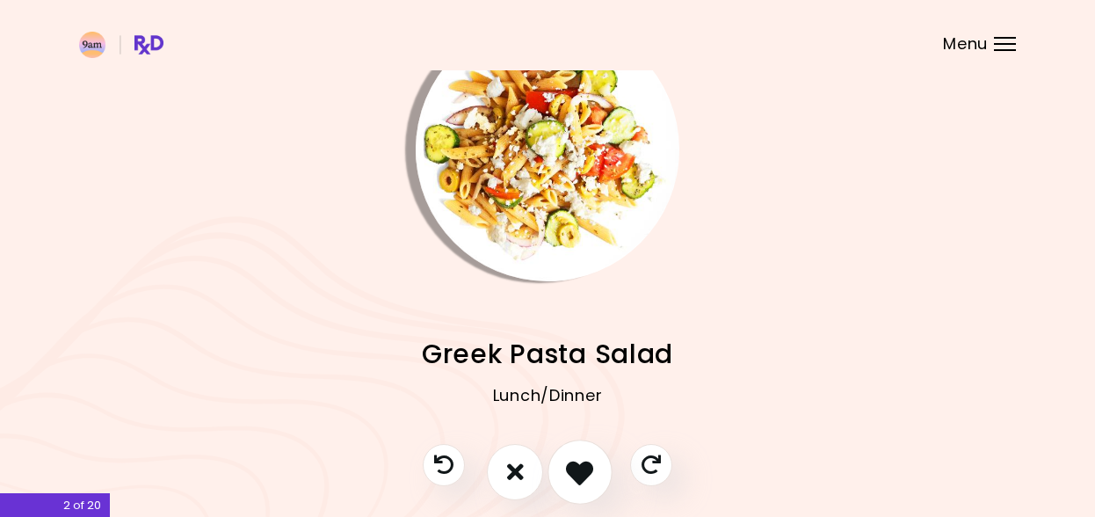
click at [581, 468] on icon "I like this recipe" at bounding box center [579, 471] width 27 height 27
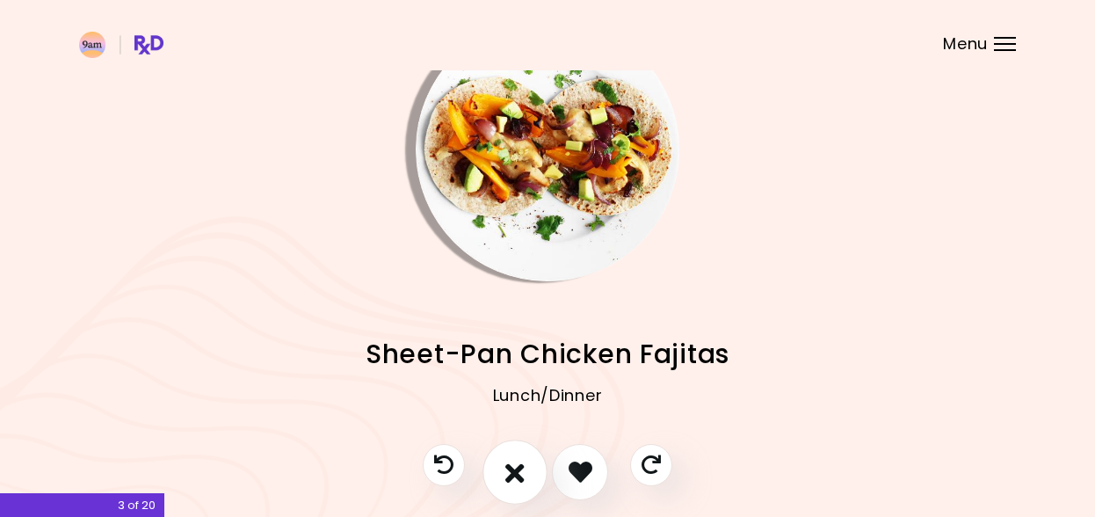
click at [518, 462] on icon "I don't like this recipe" at bounding box center [514, 471] width 19 height 27
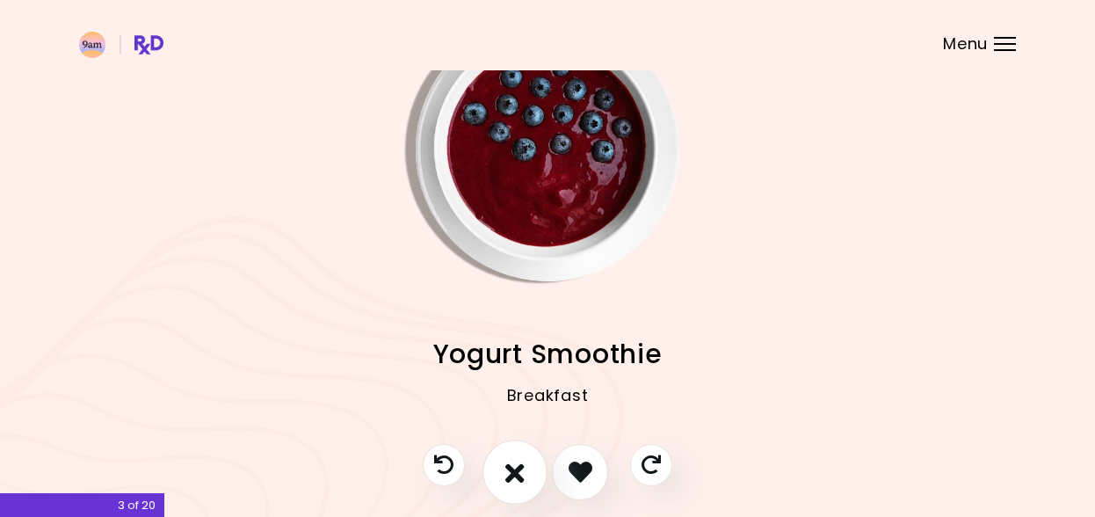
click at [518, 462] on icon "I don't like this recipe" at bounding box center [514, 471] width 19 height 27
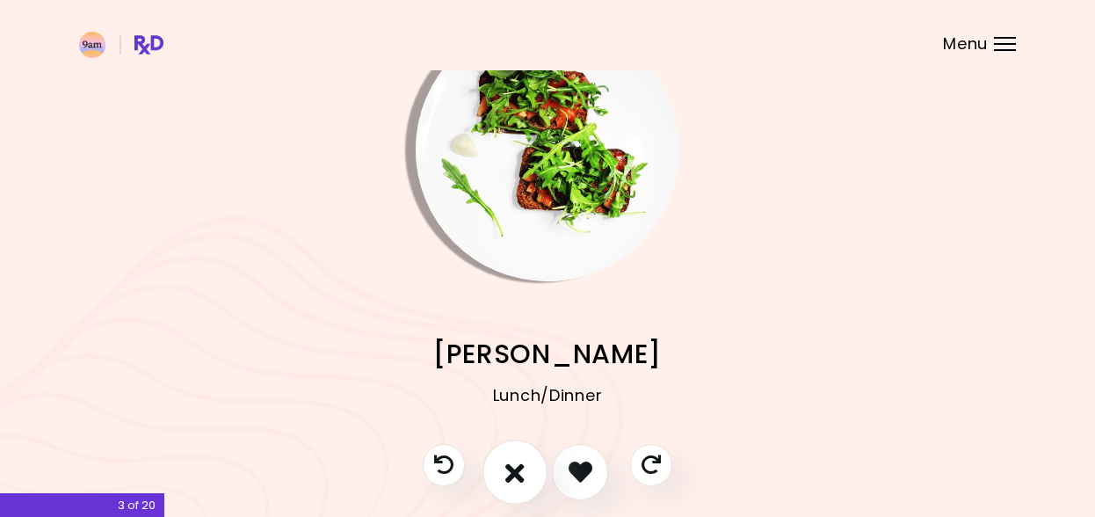
click at [518, 462] on icon "I don't like this recipe" at bounding box center [514, 471] width 19 height 27
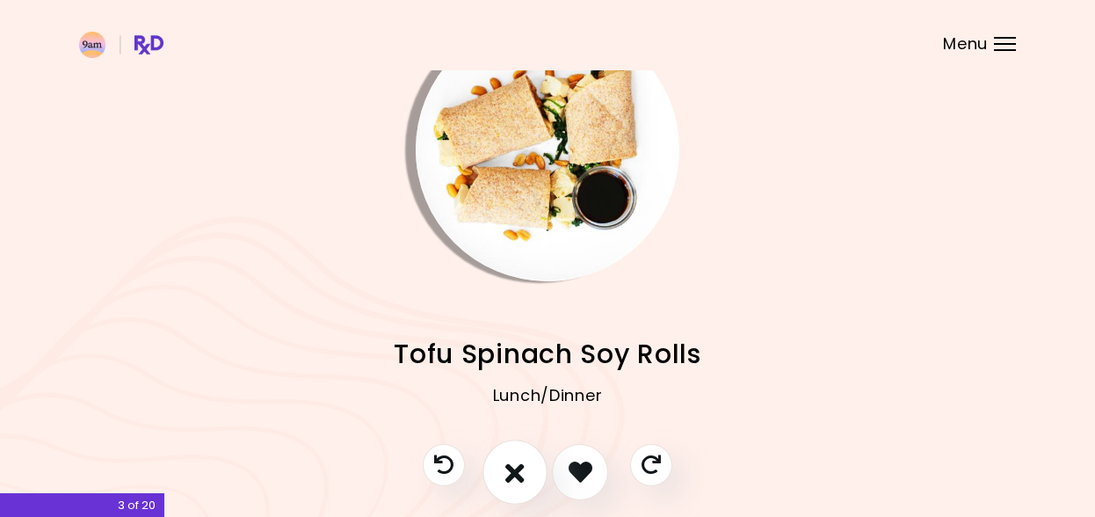
click at [504, 471] on button "I don't like this recipe" at bounding box center [514, 471] width 65 height 65
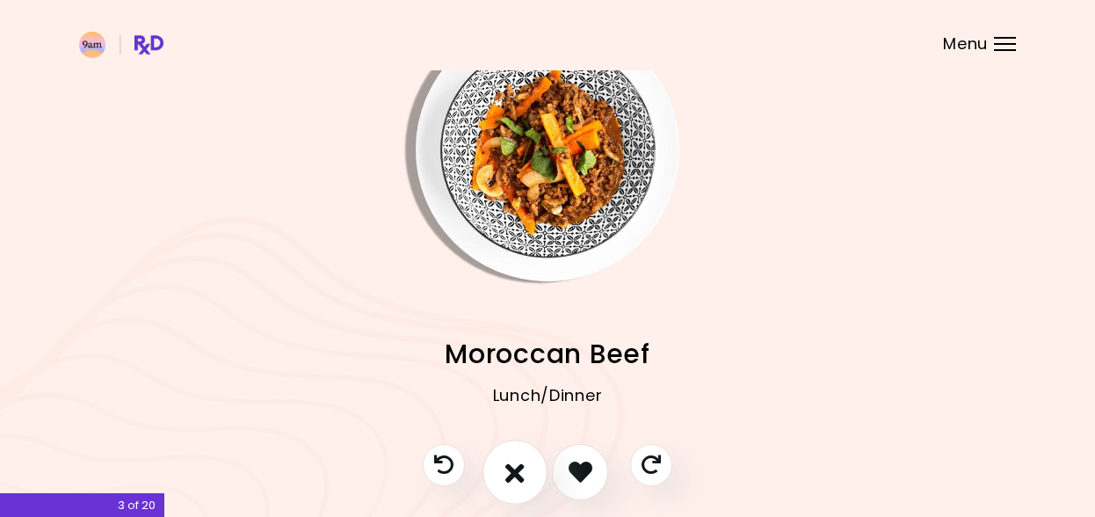
click at [504, 471] on button "I don't like this recipe" at bounding box center [514, 471] width 65 height 65
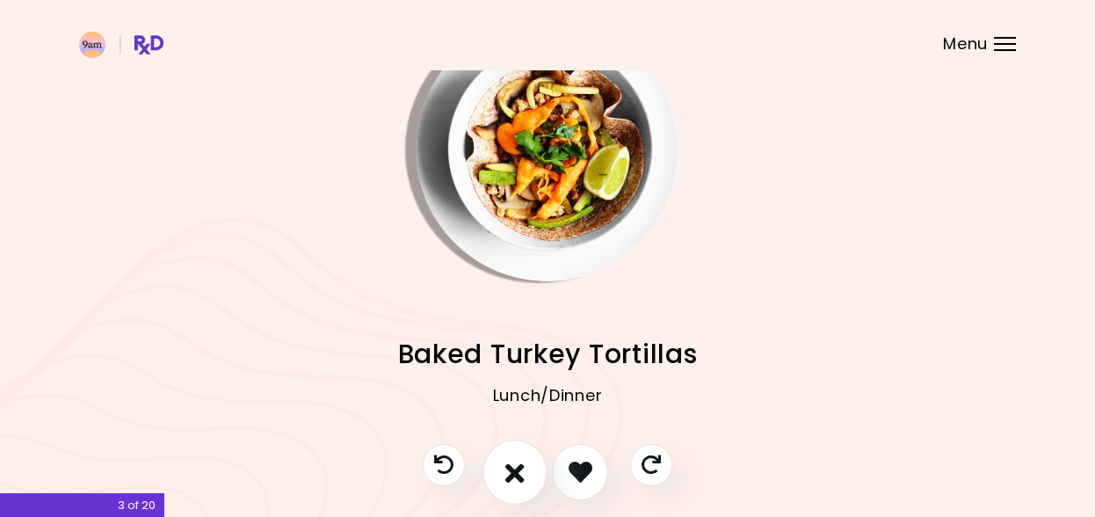
click at [502, 484] on button "I don't like this recipe" at bounding box center [514, 471] width 65 height 65
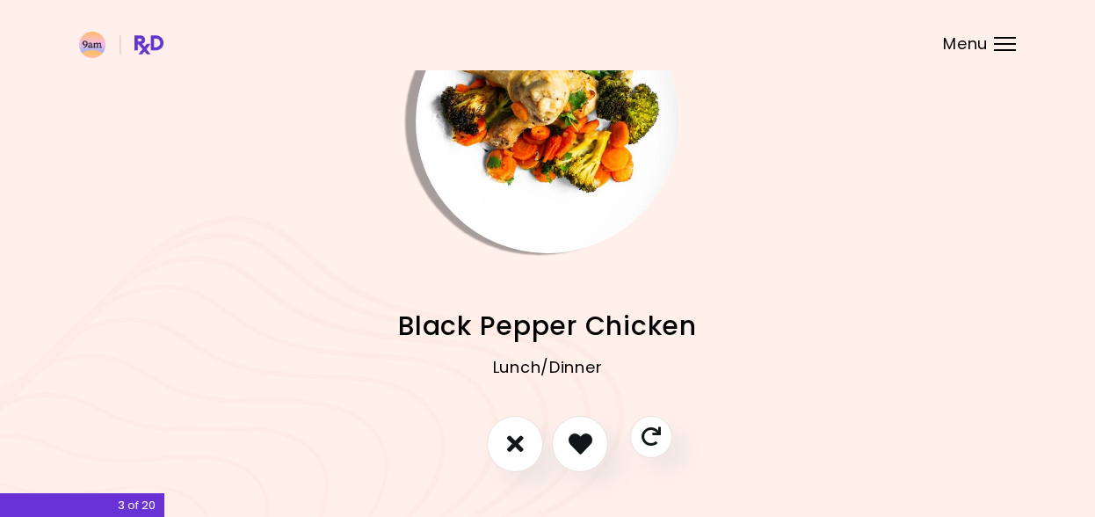
scroll to position [88, 0]
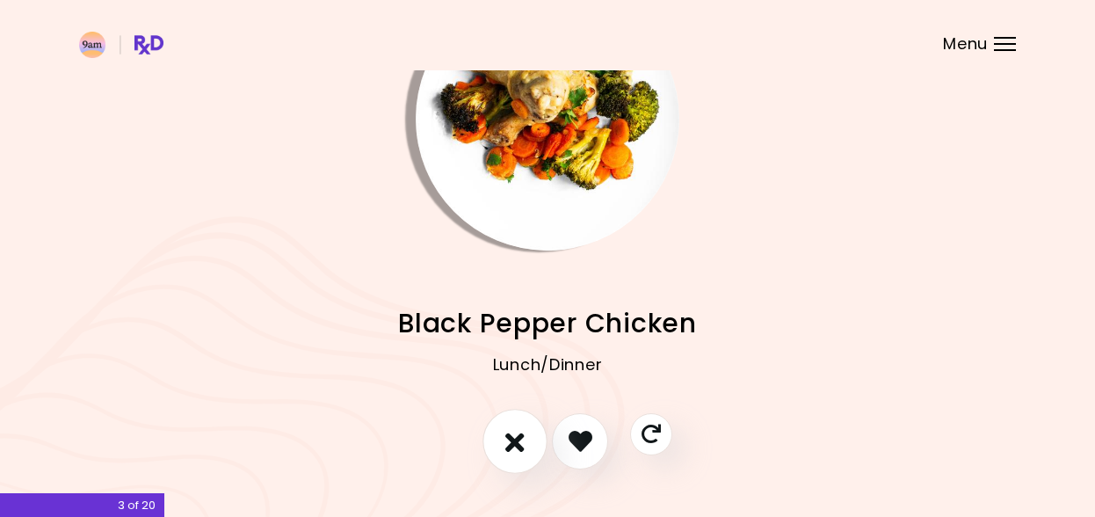
click at [510, 444] on icon "I don't like this recipe" at bounding box center [514, 440] width 19 height 27
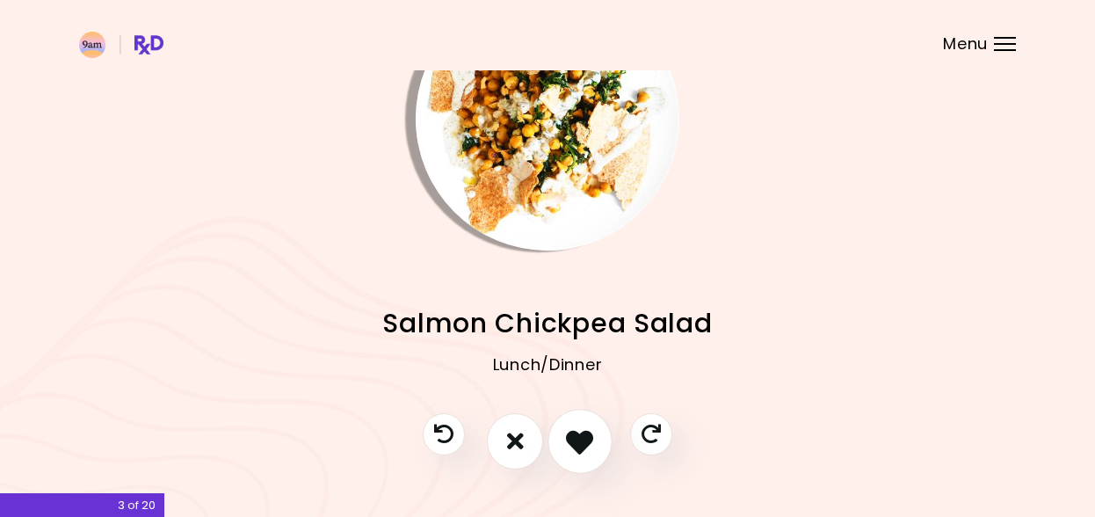
click at [576, 451] on icon "I like this recipe" at bounding box center [579, 440] width 27 height 27
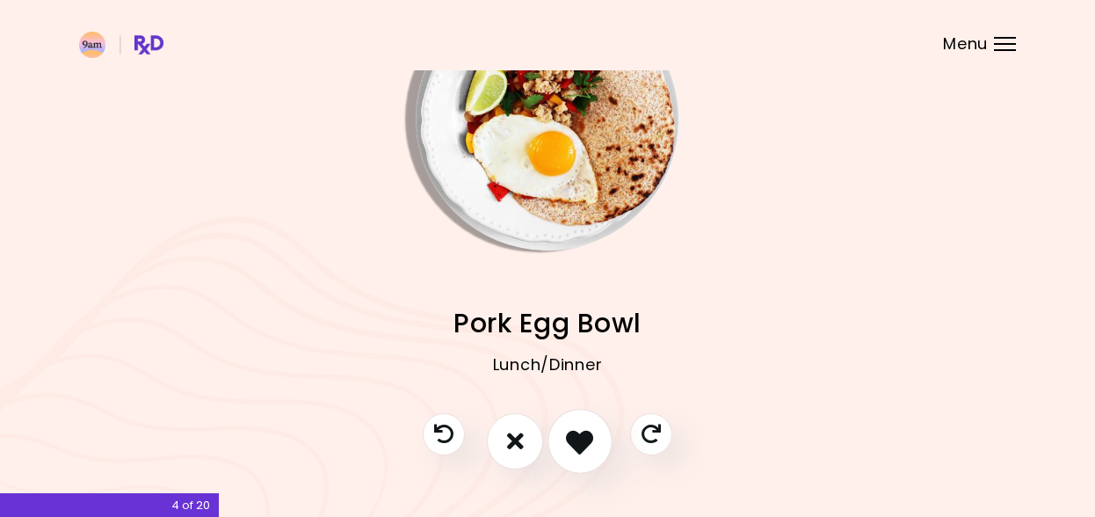
click at [576, 451] on icon "I like this recipe" at bounding box center [579, 440] width 27 height 27
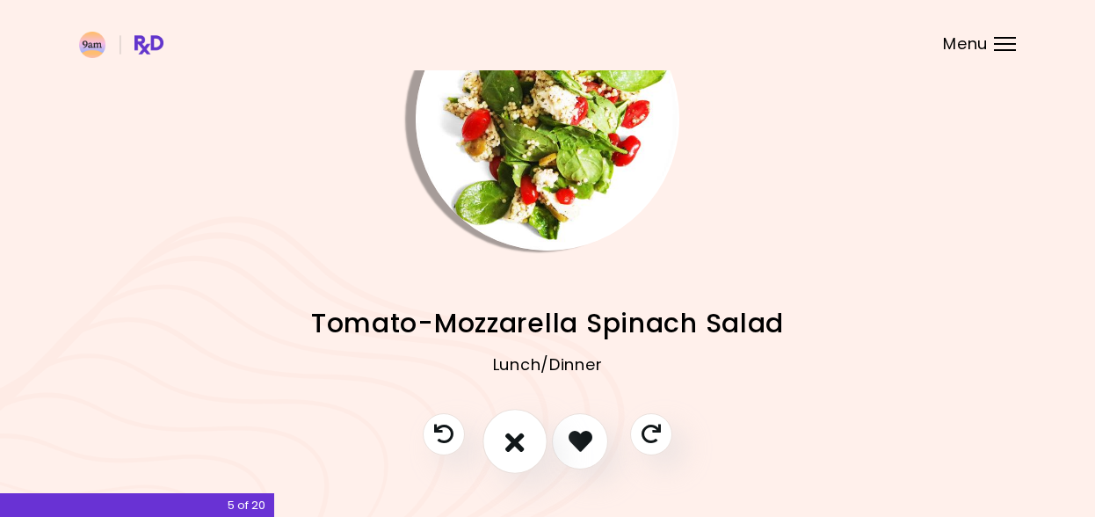
click at [501, 451] on button "I don't like this recipe" at bounding box center [514, 441] width 65 height 65
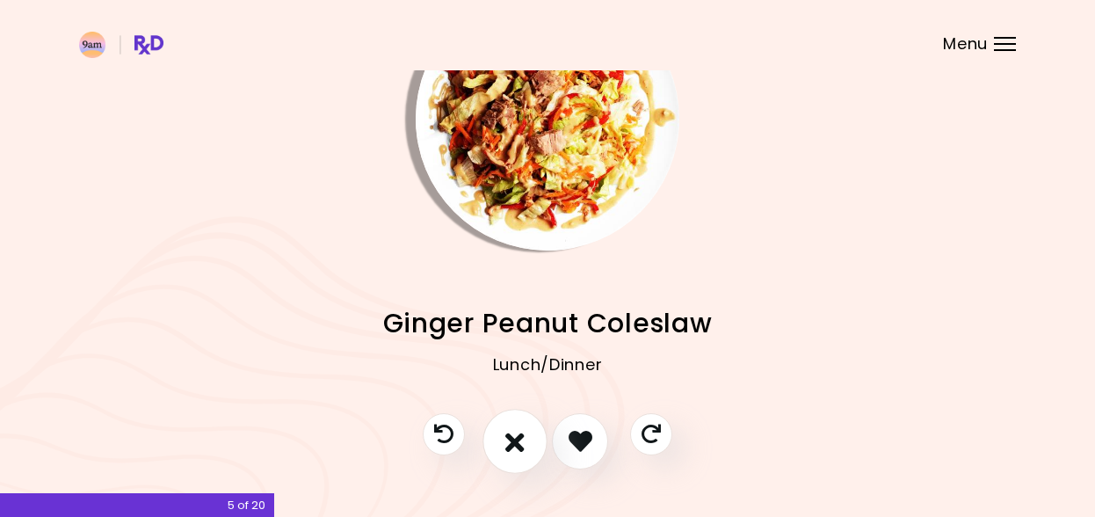
click at [501, 451] on button "I don't like this recipe" at bounding box center [514, 441] width 65 height 65
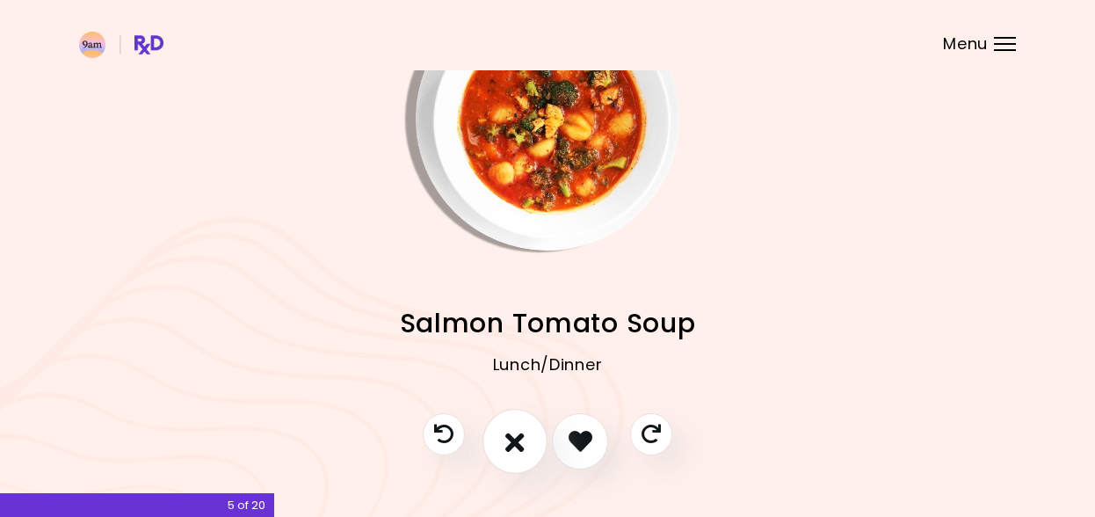
click at [501, 451] on button "I don't like this recipe" at bounding box center [514, 441] width 65 height 65
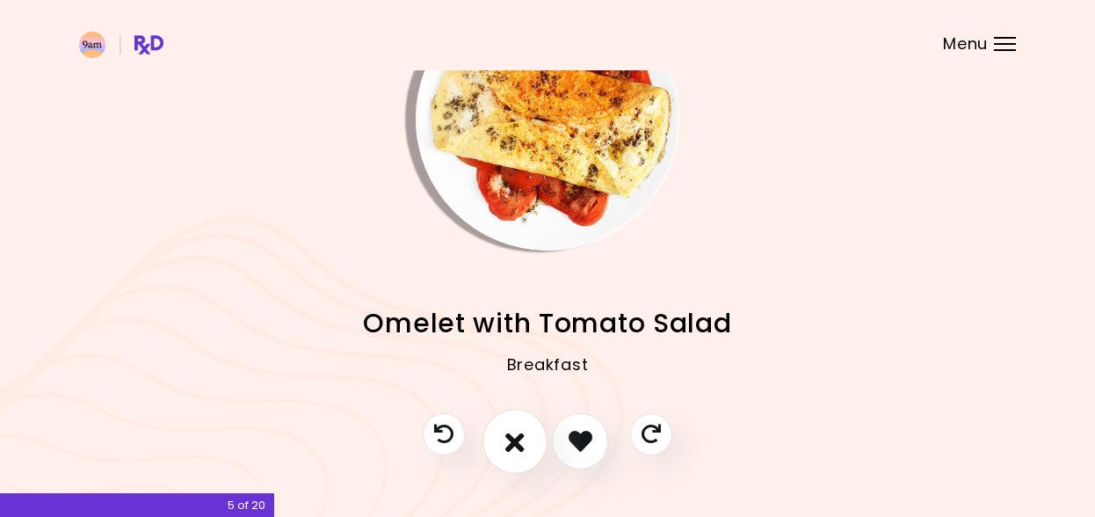
click at [501, 451] on button "I don't like this recipe" at bounding box center [514, 441] width 65 height 65
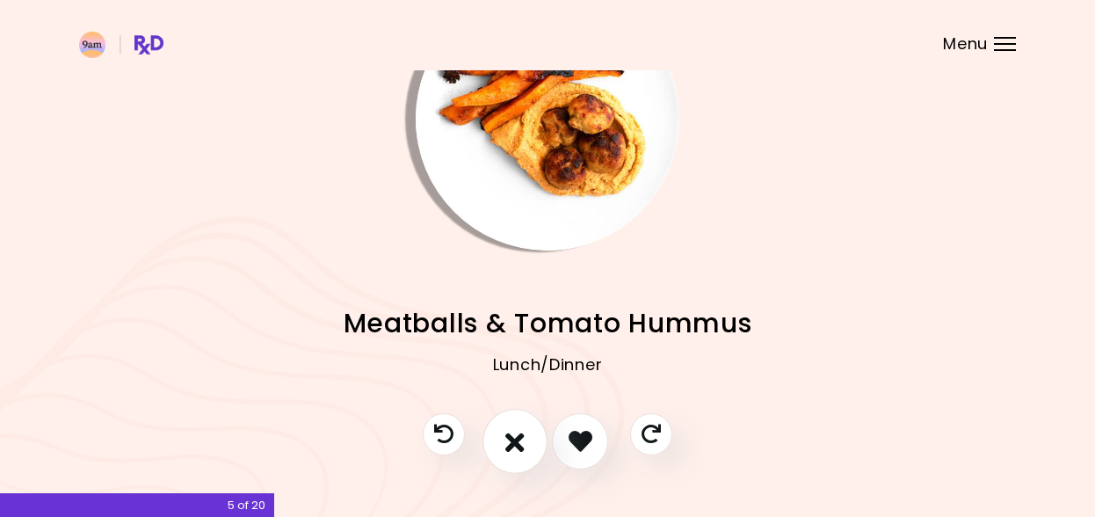
click at [525, 442] on button "I don't like this recipe" at bounding box center [514, 441] width 65 height 65
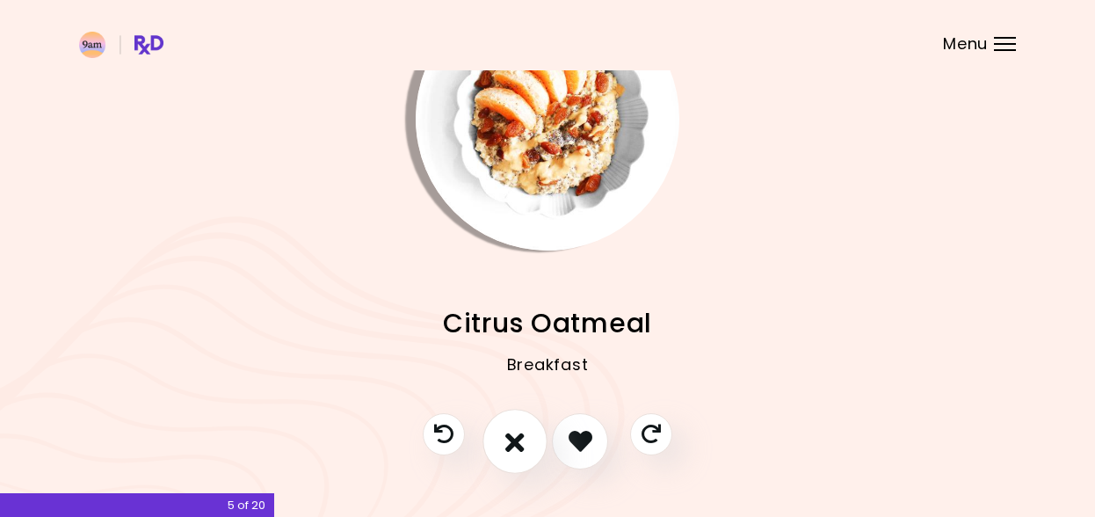
click at [526, 442] on button "I don't like this recipe" at bounding box center [514, 441] width 65 height 65
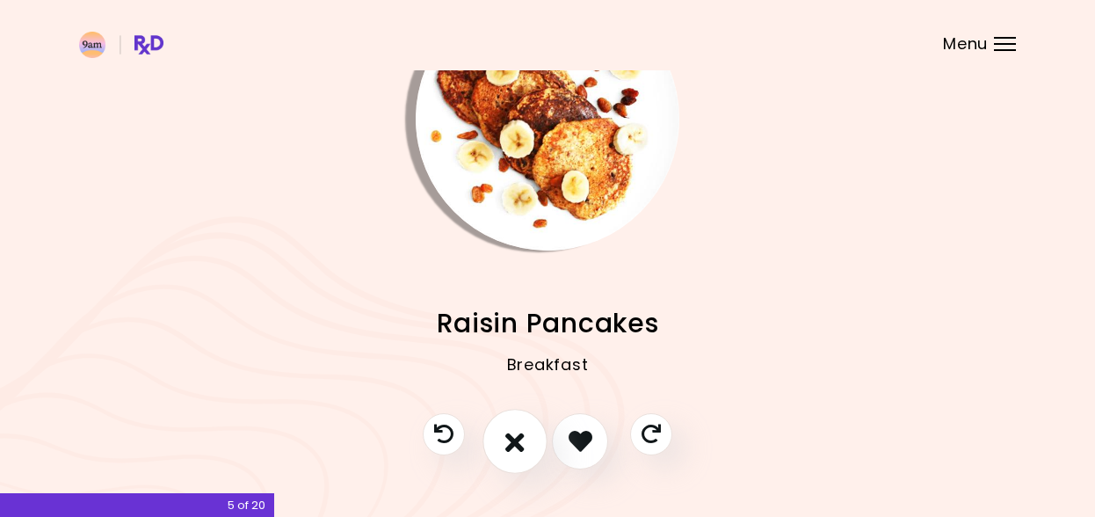
click at [526, 442] on button "I don't like this recipe" at bounding box center [514, 441] width 65 height 65
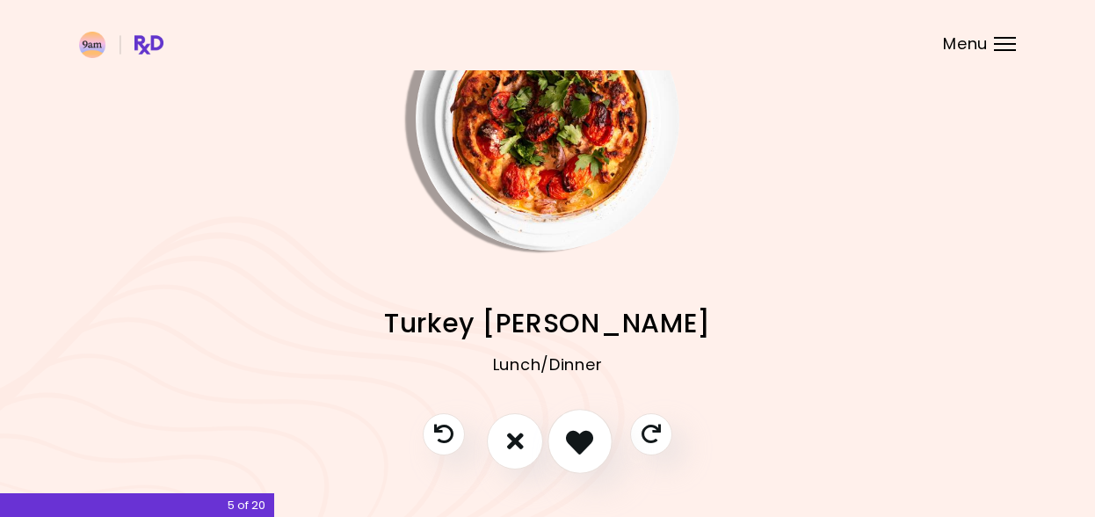
click at [596, 450] on button "I like this recipe" at bounding box center [579, 441] width 65 height 65
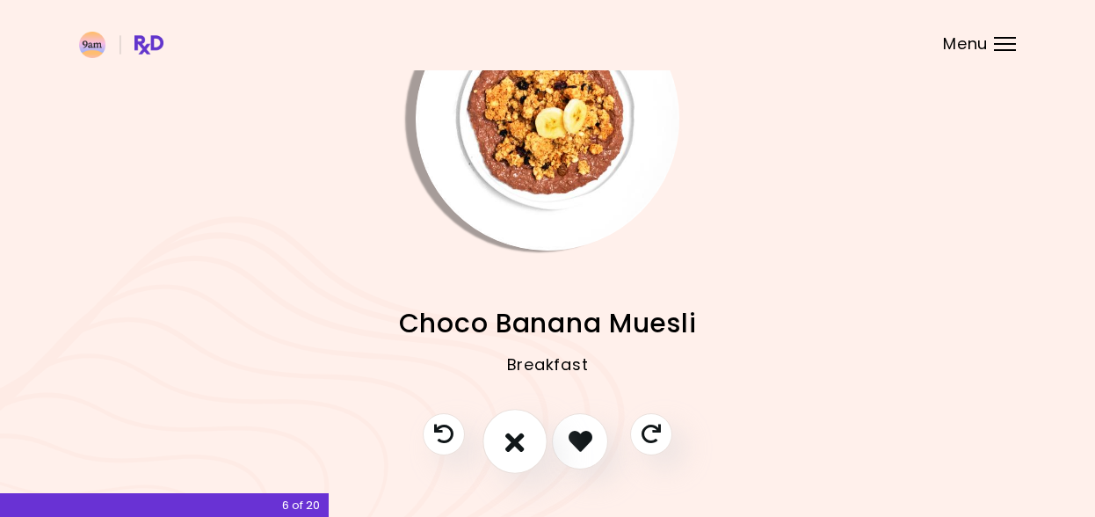
click at [515, 446] on icon "I don't like this recipe" at bounding box center [514, 440] width 19 height 27
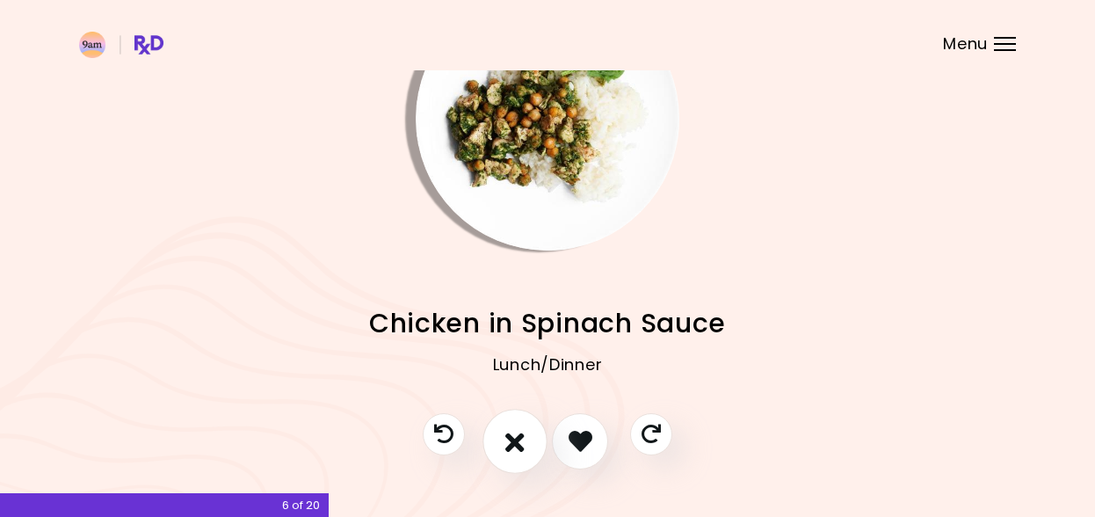
click at [515, 446] on icon "I don't like this recipe" at bounding box center [514, 440] width 19 height 27
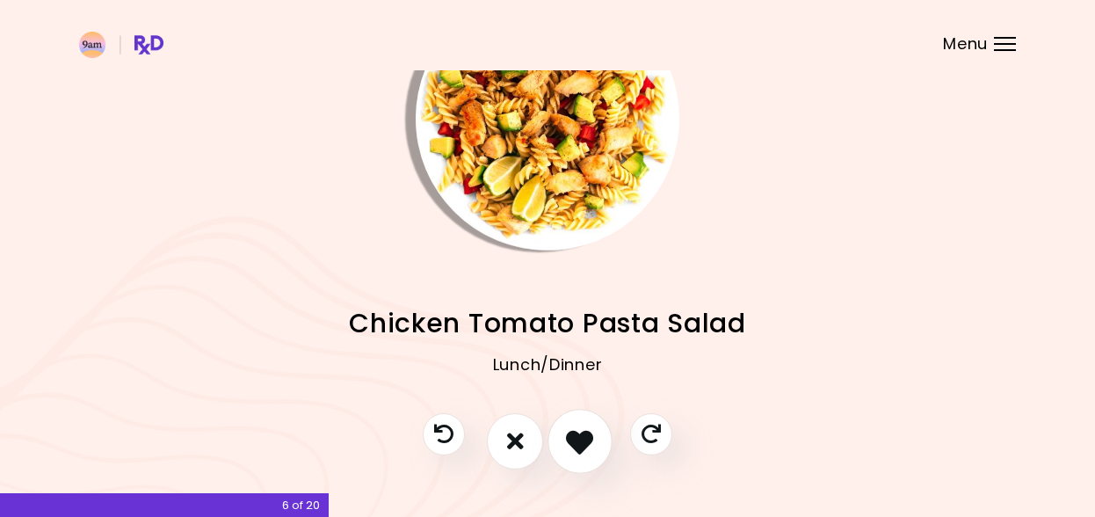
click at [578, 453] on icon "I like this recipe" at bounding box center [579, 440] width 27 height 27
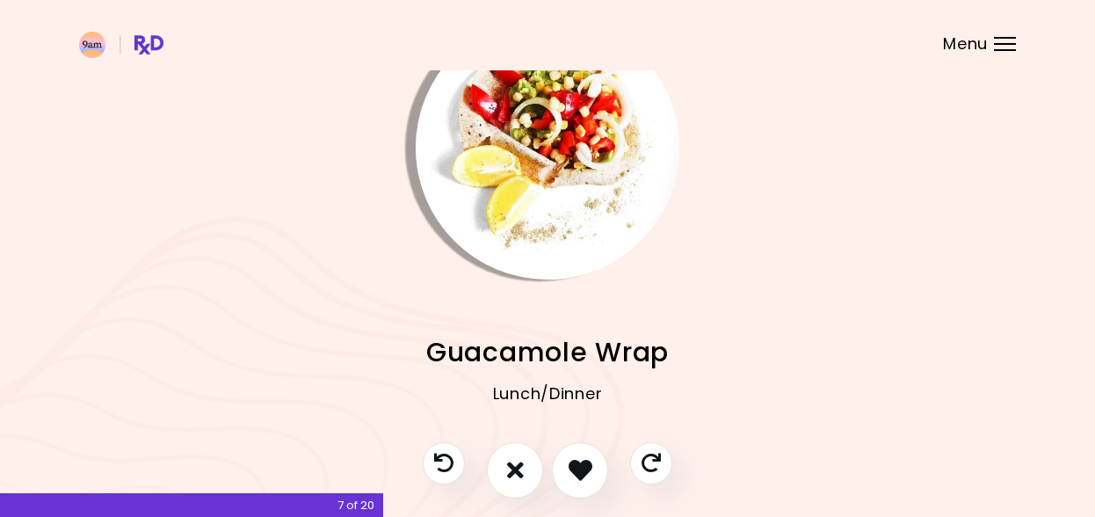
scroll to position [66, 0]
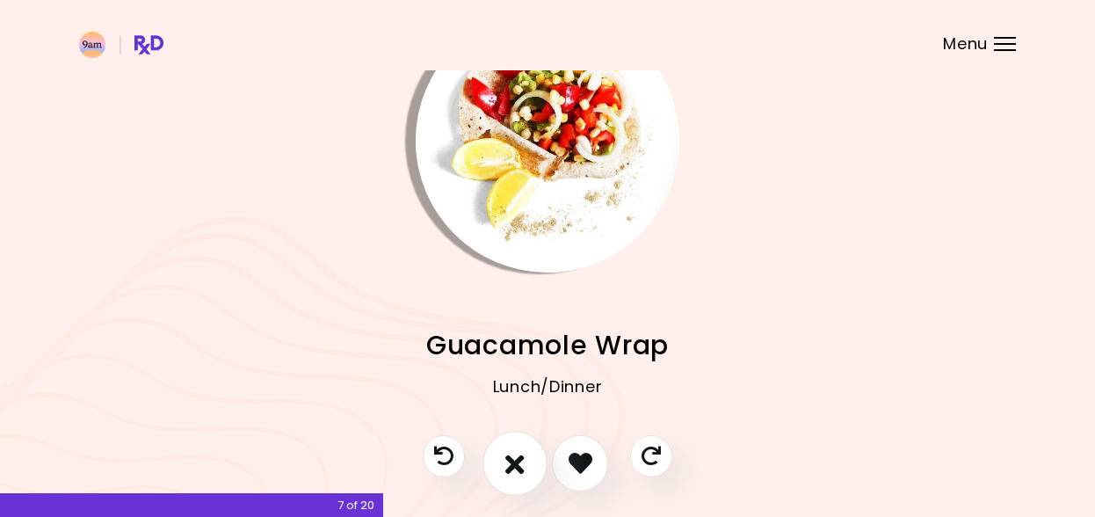
click at [524, 478] on button "I don't like this recipe" at bounding box center [514, 463] width 65 height 65
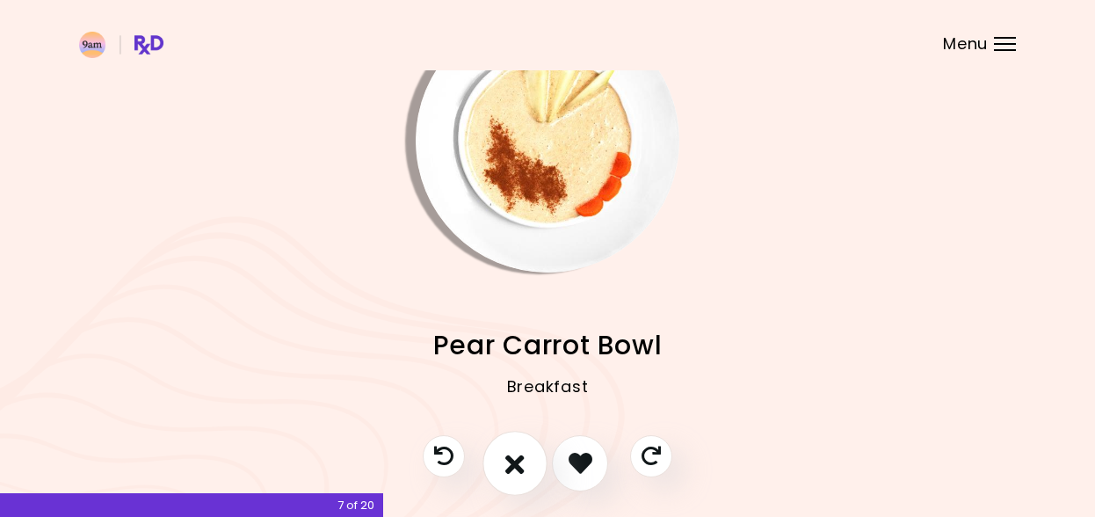
click at [524, 478] on button "I don't like this recipe" at bounding box center [514, 463] width 65 height 65
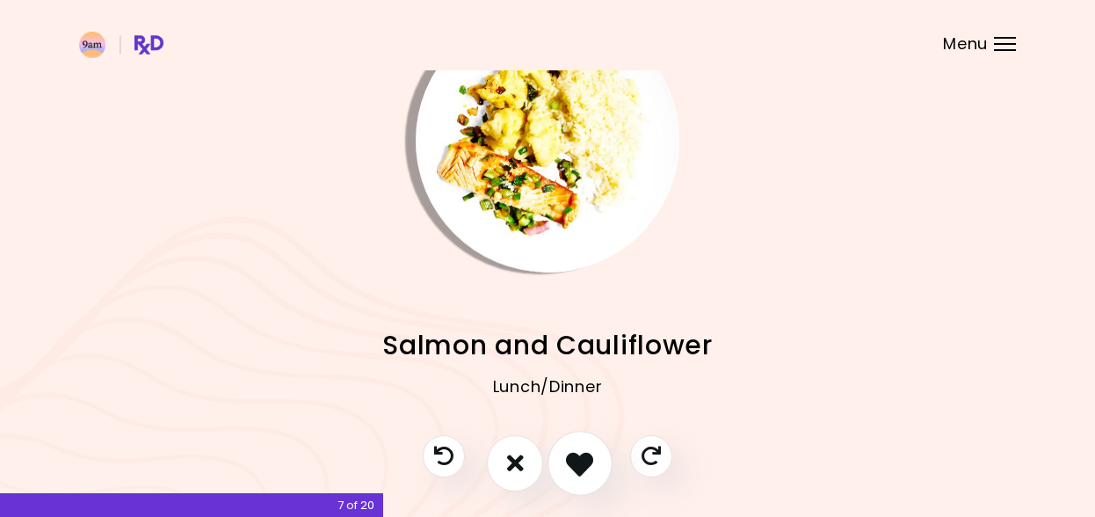
click at [574, 473] on icon "I like this recipe" at bounding box center [579, 462] width 27 height 27
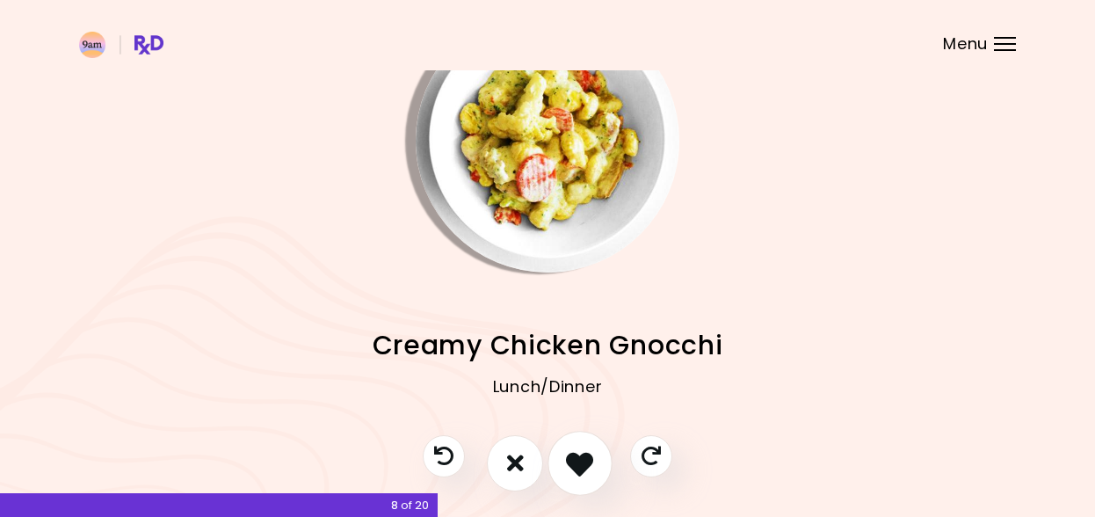
click at [571, 467] on icon "I like this recipe" at bounding box center [579, 462] width 27 height 27
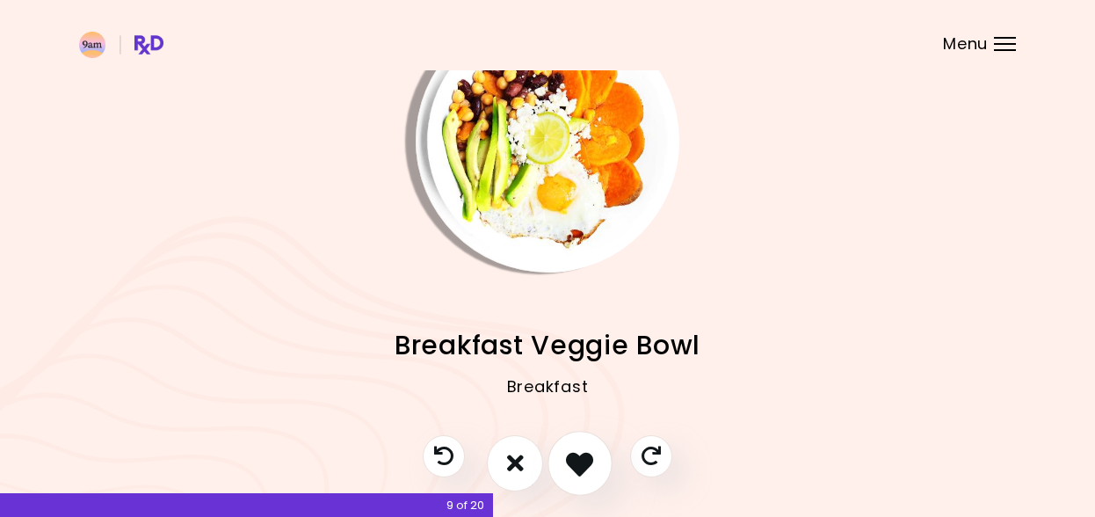
click at [571, 467] on icon "I like this recipe" at bounding box center [579, 462] width 27 height 27
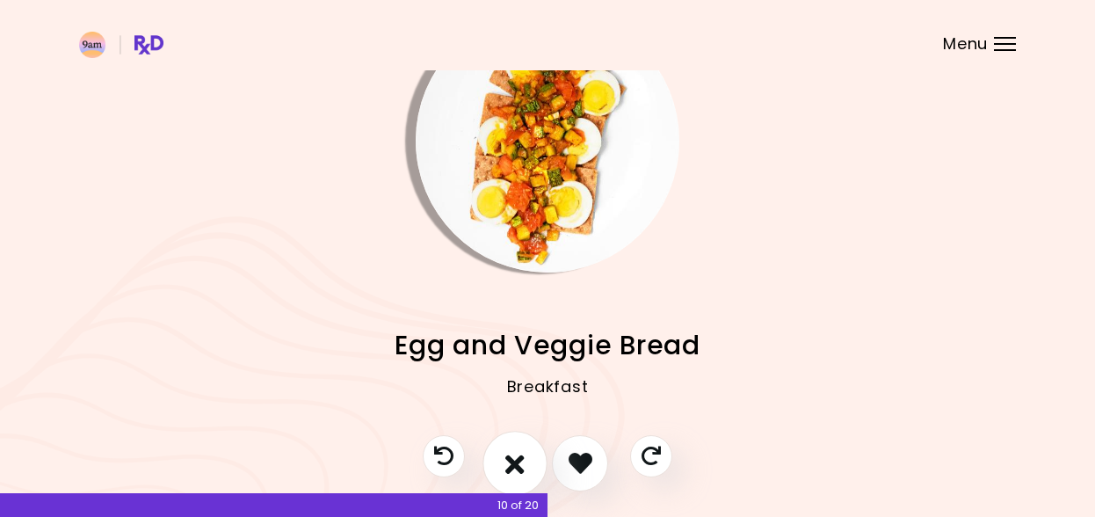
click at [518, 467] on icon "I don't like this recipe" at bounding box center [514, 462] width 19 height 27
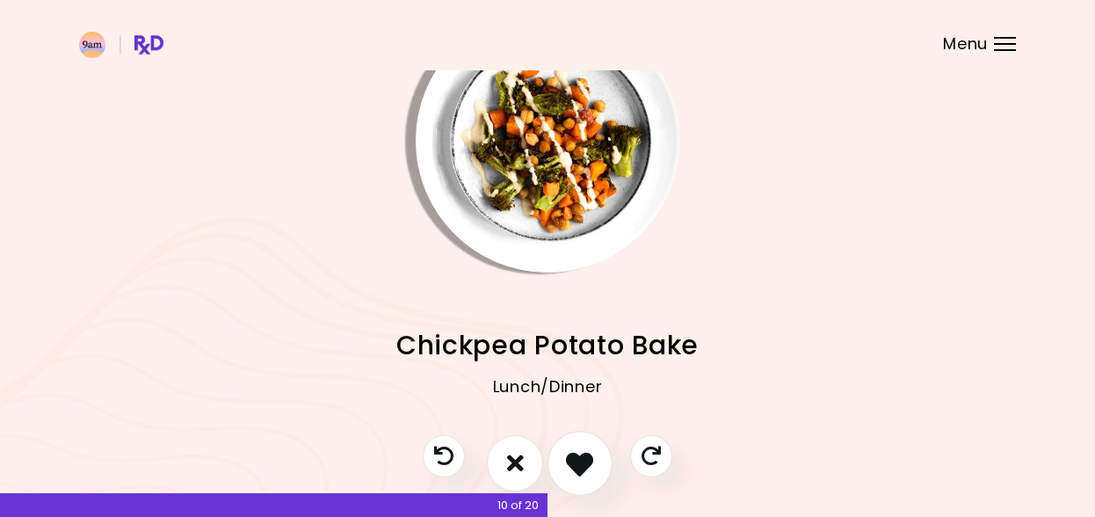
click at [581, 464] on icon "I like this recipe" at bounding box center [579, 462] width 27 height 27
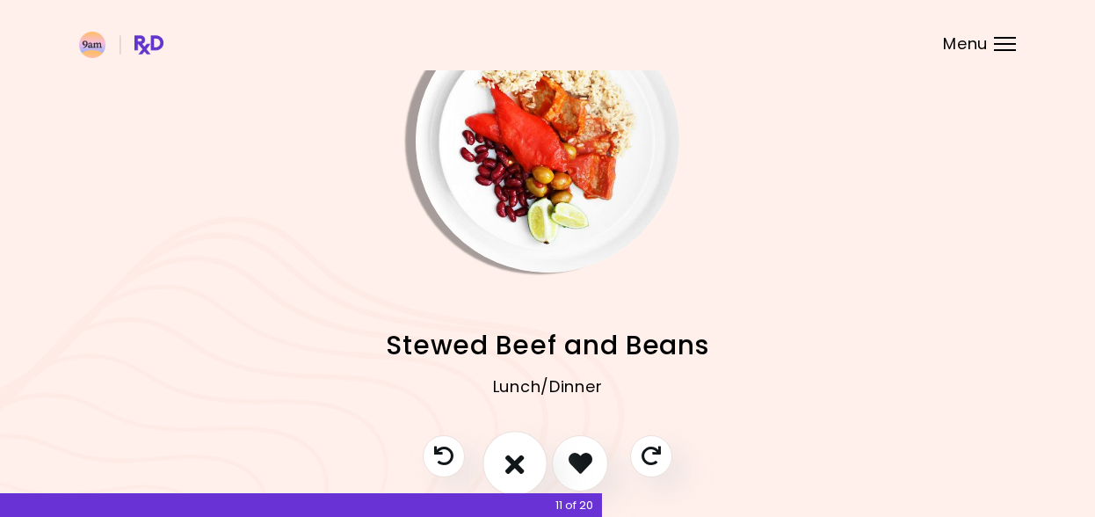
click at [512, 464] on icon "I don't like this recipe" at bounding box center [514, 462] width 19 height 27
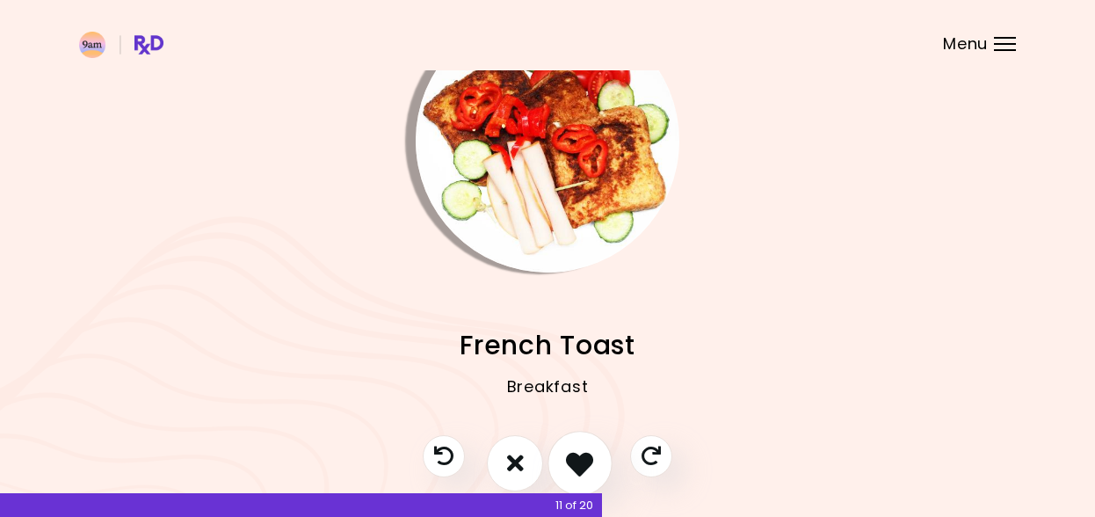
click at [575, 470] on icon "I like this recipe" at bounding box center [579, 462] width 27 height 27
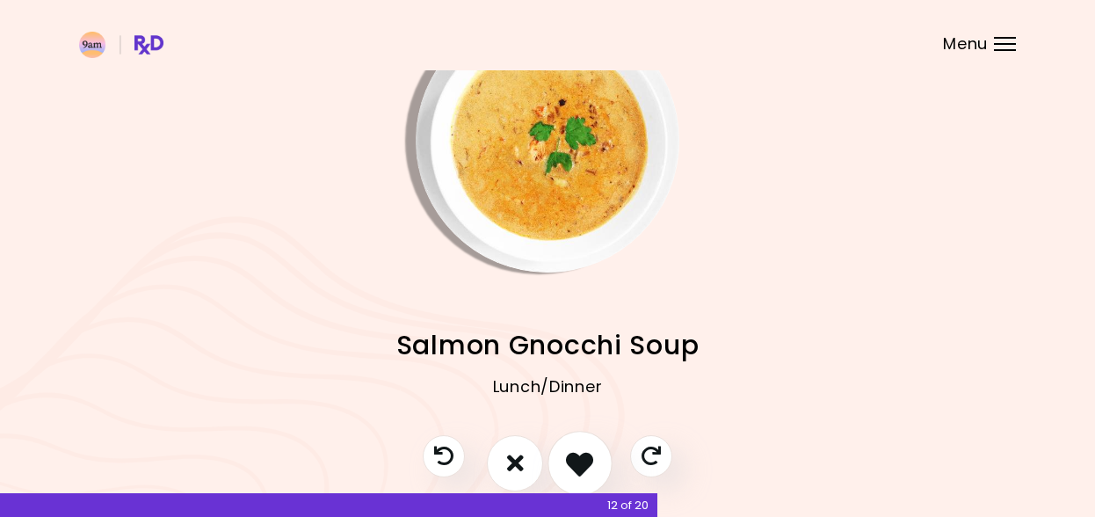
click at [567, 468] on icon "I like this recipe" at bounding box center [579, 462] width 27 height 27
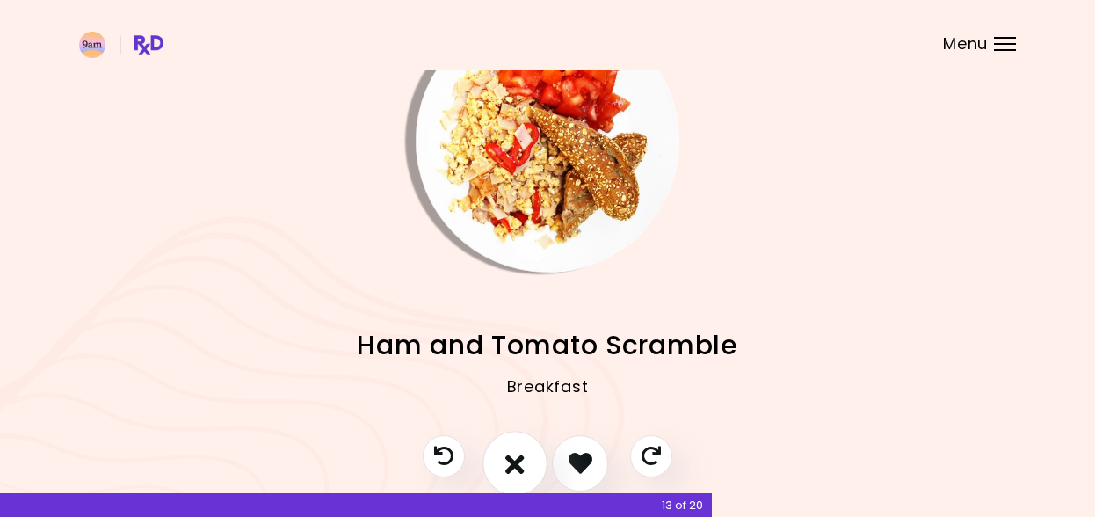
click at [514, 468] on icon "I don't like this recipe" at bounding box center [514, 462] width 19 height 27
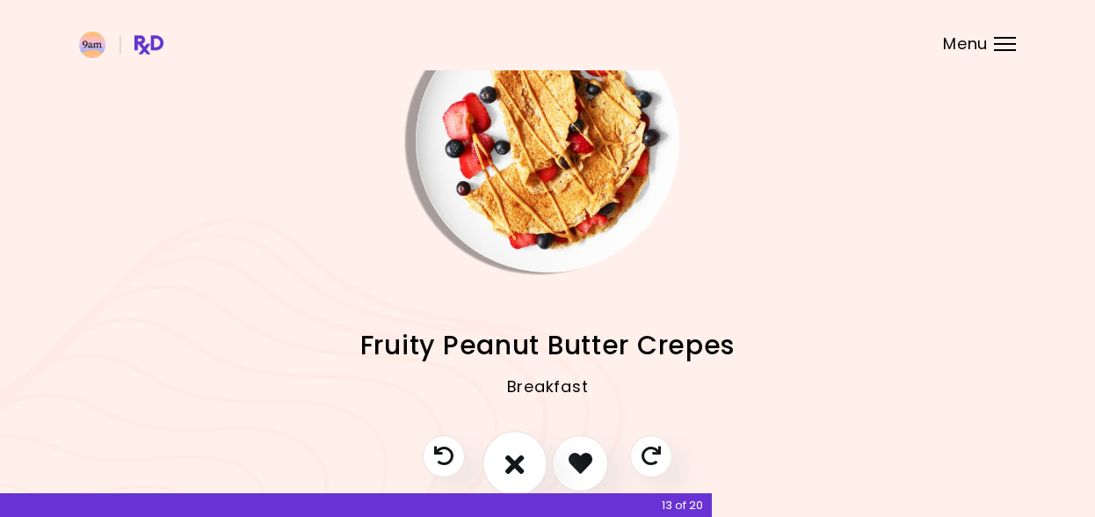
click at [518, 467] on icon "I don't like this recipe" at bounding box center [514, 462] width 19 height 27
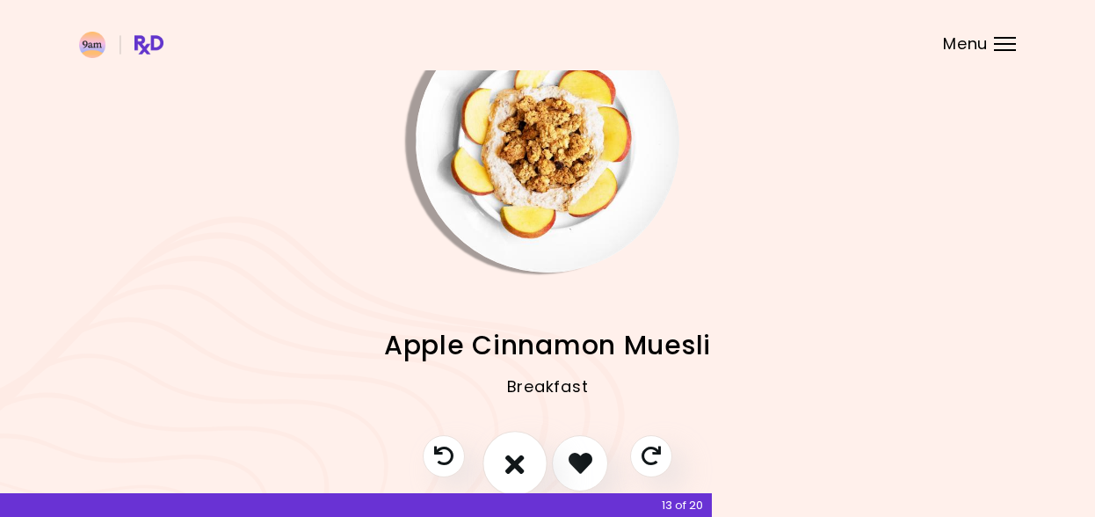
click at [518, 467] on icon "I don't like this recipe" at bounding box center [514, 462] width 19 height 27
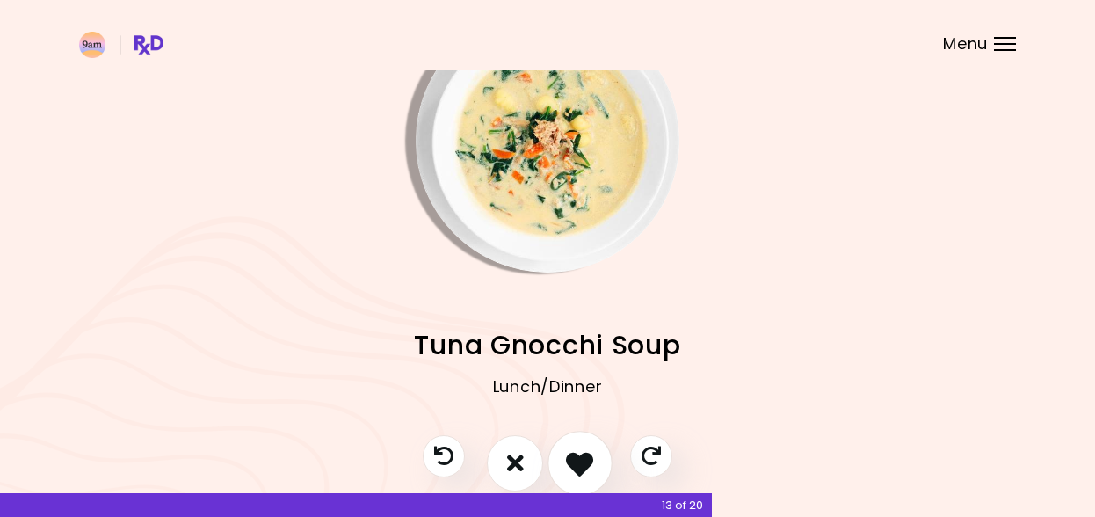
click at [590, 471] on icon "I like this recipe" at bounding box center [579, 462] width 27 height 27
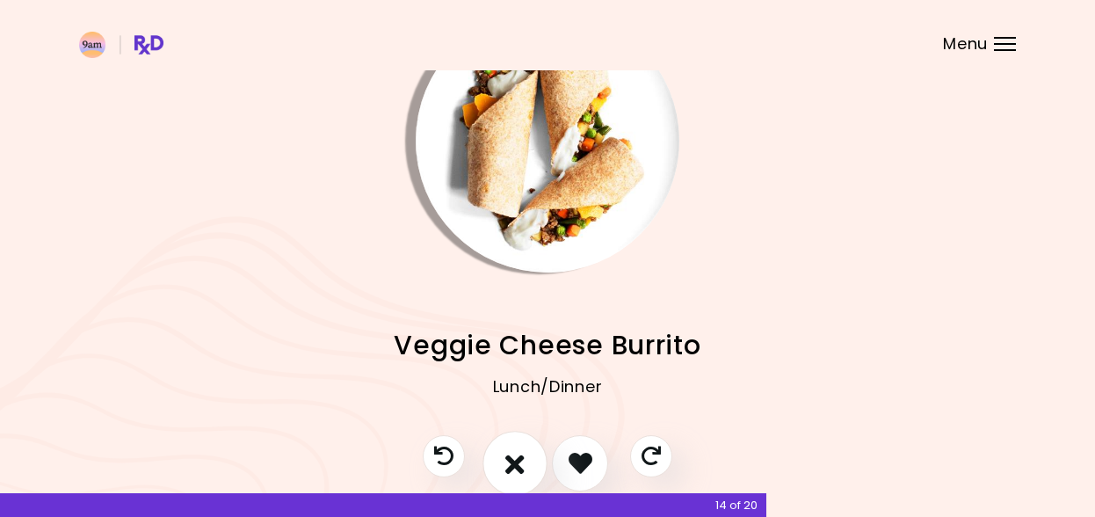
click at [517, 461] on icon "I don't like this recipe" at bounding box center [514, 462] width 19 height 27
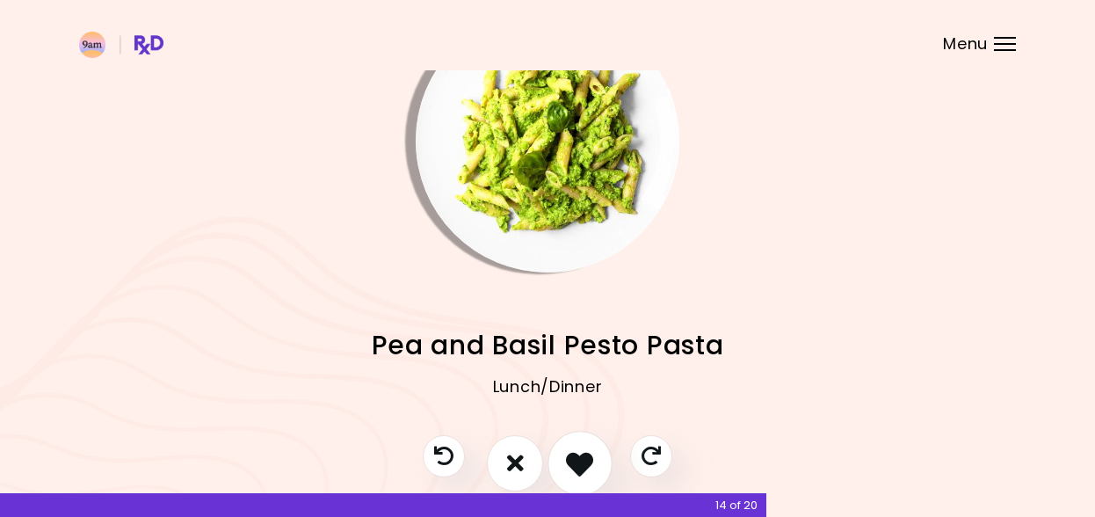
click at [577, 467] on icon "I like this recipe" at bounding box center [579, 462] width 27 height 27
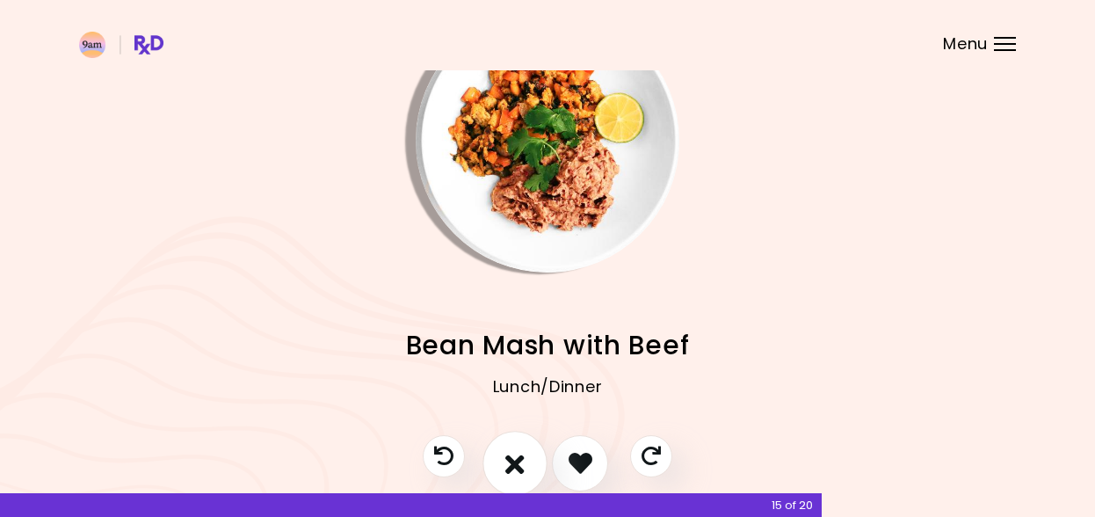
click at [523, 465] on icon "I don't like this recipe" at bounding box center [514, 462] width 19 height 27
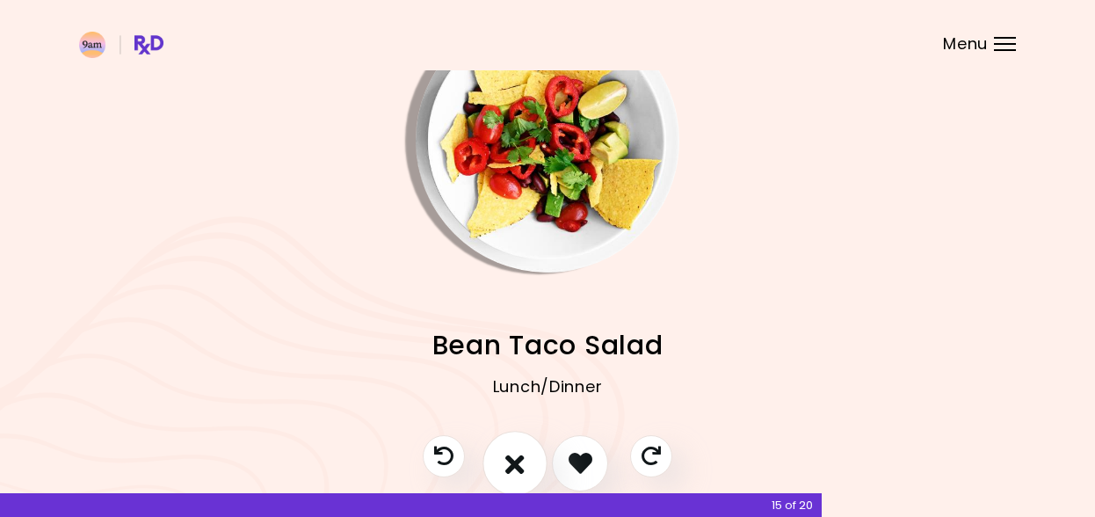
click at [521, 462] on icon "I don't like this recipe" at bounding box center [514, 462] width 19 height 27
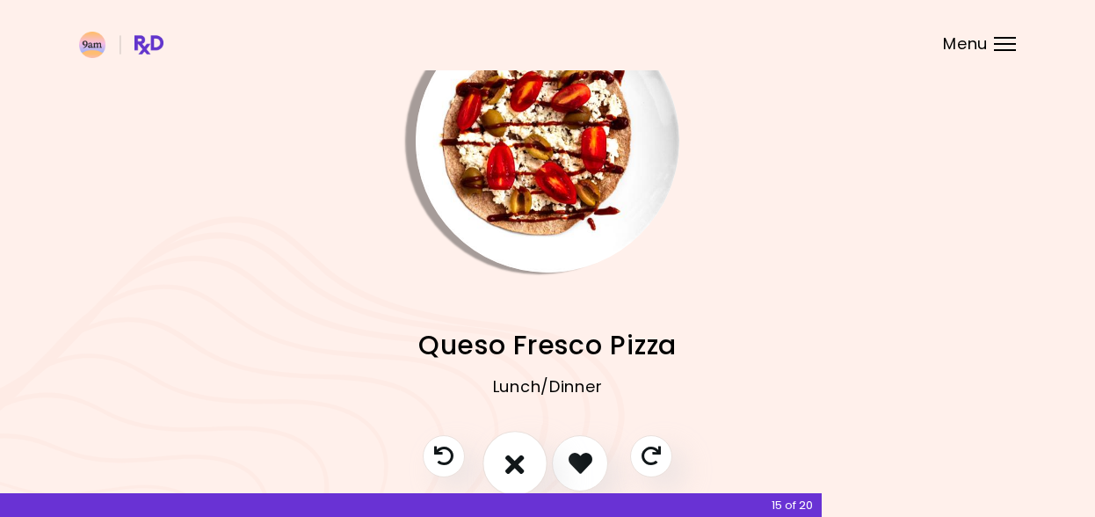
click at [521, 462] on icon "I don't like this recipe" at bounding box center [514, 462] width 19 height 27
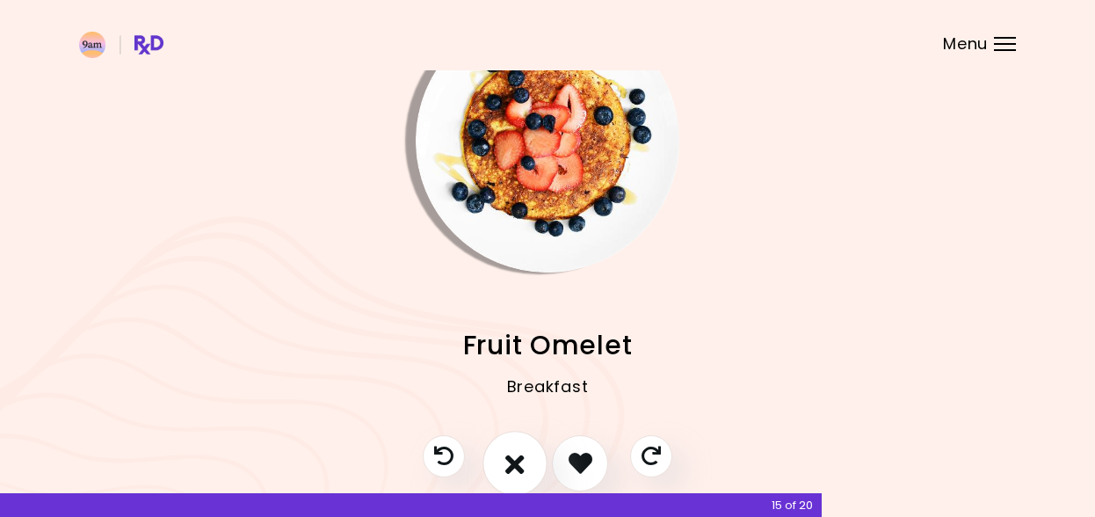
click at [521, 462] on icon "I don't like this recipe" at bounding box center [514, 462] width 19 height 27
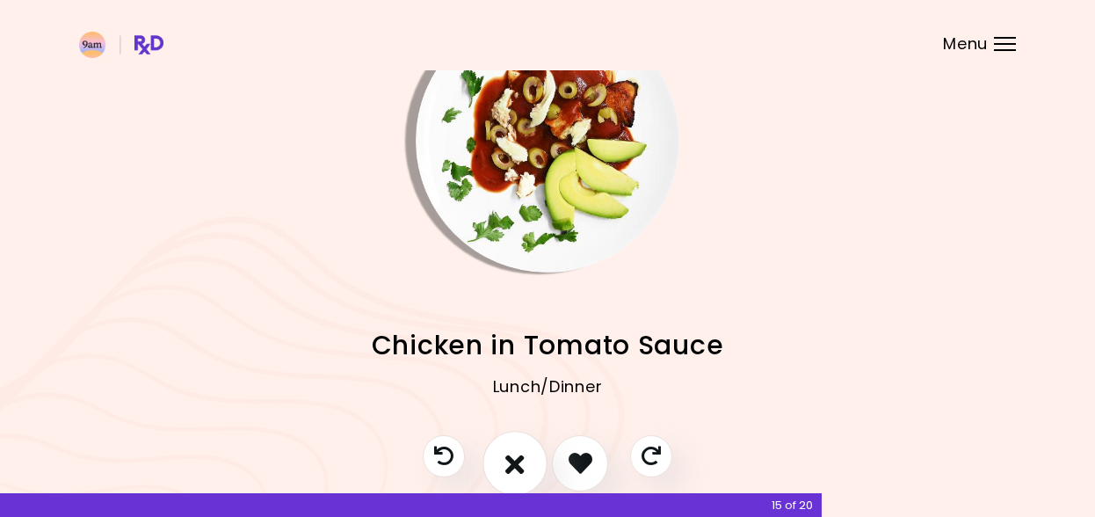
click at [521, 462] on icon "I don't like this recipe" at bounding box center [514, 462] width 19 height 27
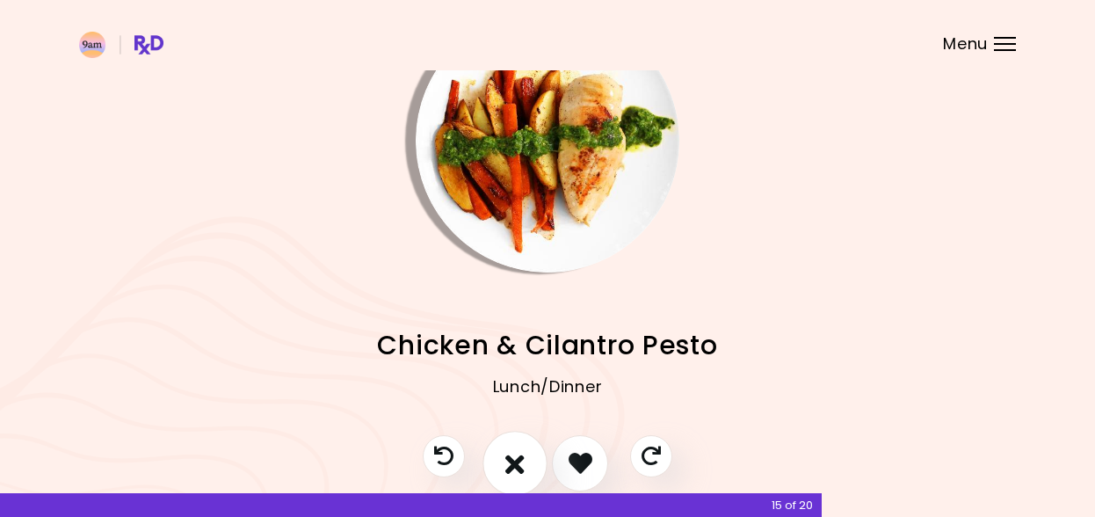
click at [521, 462] on icon "I don't like this recipe" at bounding box center [514, 462] width 19 height 27
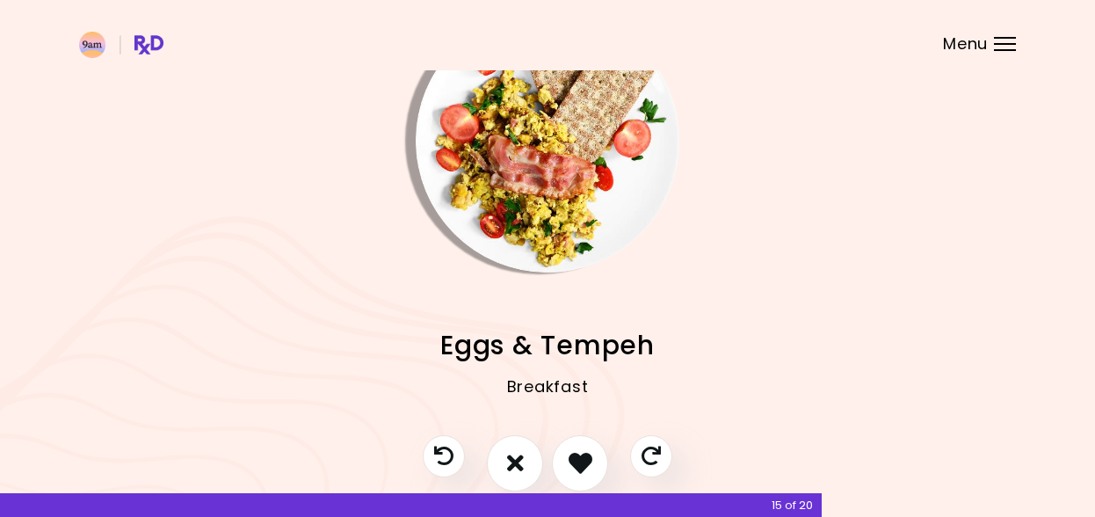
drag, startPoint x: 521, startPoint y: 462, endPoint x: 622, endPoint y: 418, distance: 110.2
click at [623, 420] on div "Black Pepper Chicken Lunch/Dinner Salmon Chickpea Salad Lunch/Dinner Pork Egg B…" at bounding box center [547, 258] width 1095 height 649
click at [525, 467] on button "I don't like this recipe" at bounding box center [514, 463] width 65 height 65
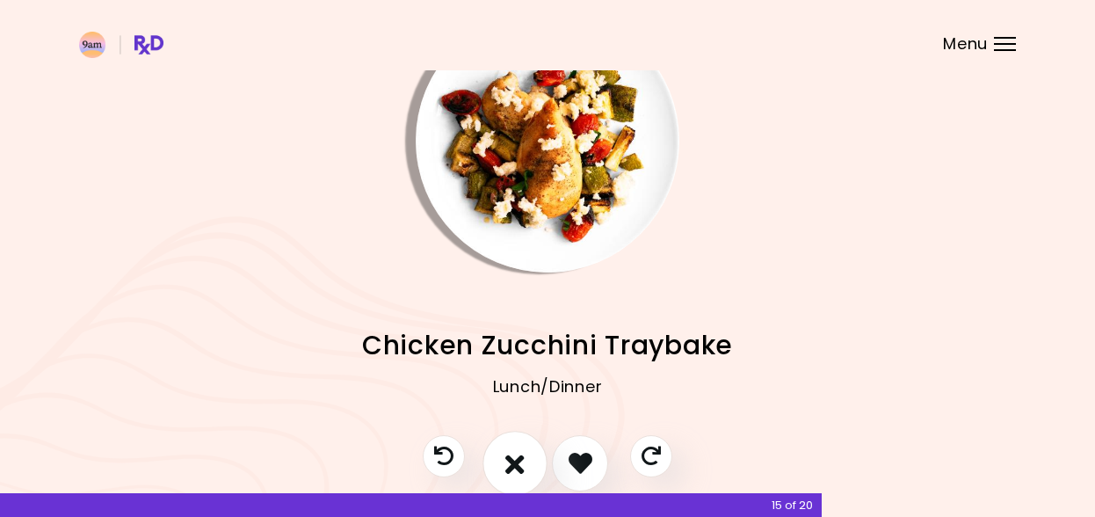
click at [525, 467] on button "I don't like this recipe" at bounding box center [514, 463] width 65 height 65
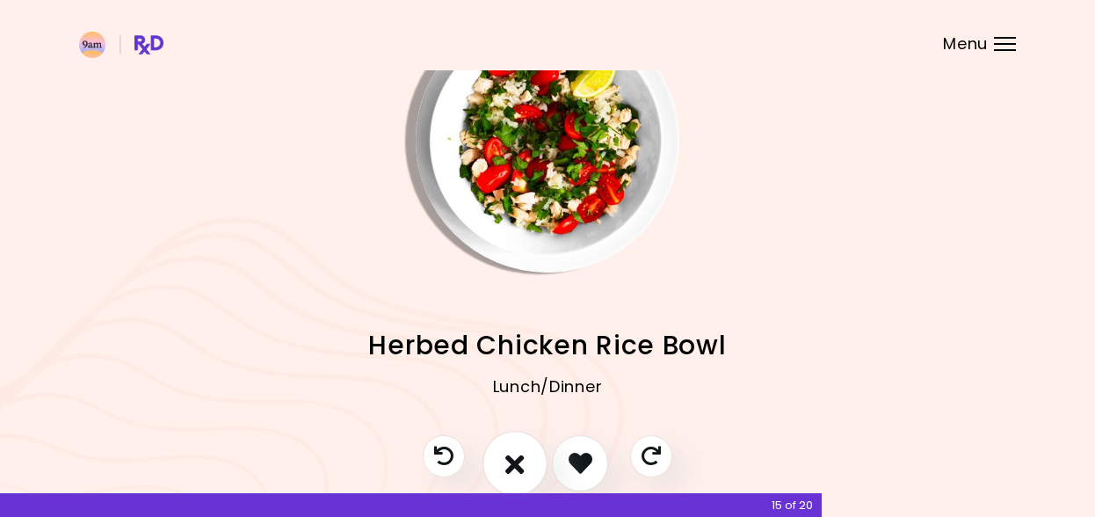
click at [525, 467] on button "I don't like this recipe" at bounding box center [514, 463] width 65 height 65
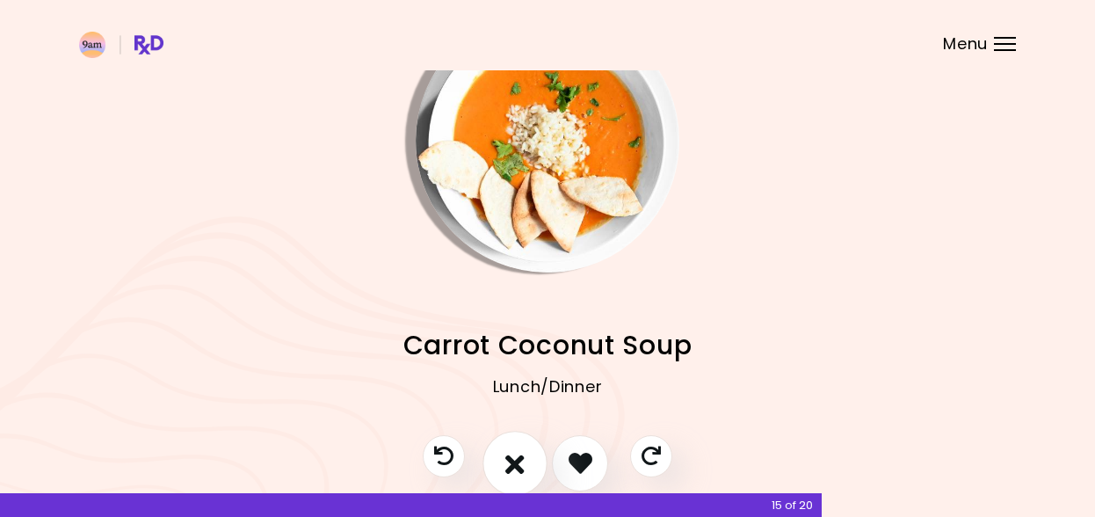
click at [525, 467] on button "I don't like this recipe" at bounding box center [514, 463] width 65 height 65
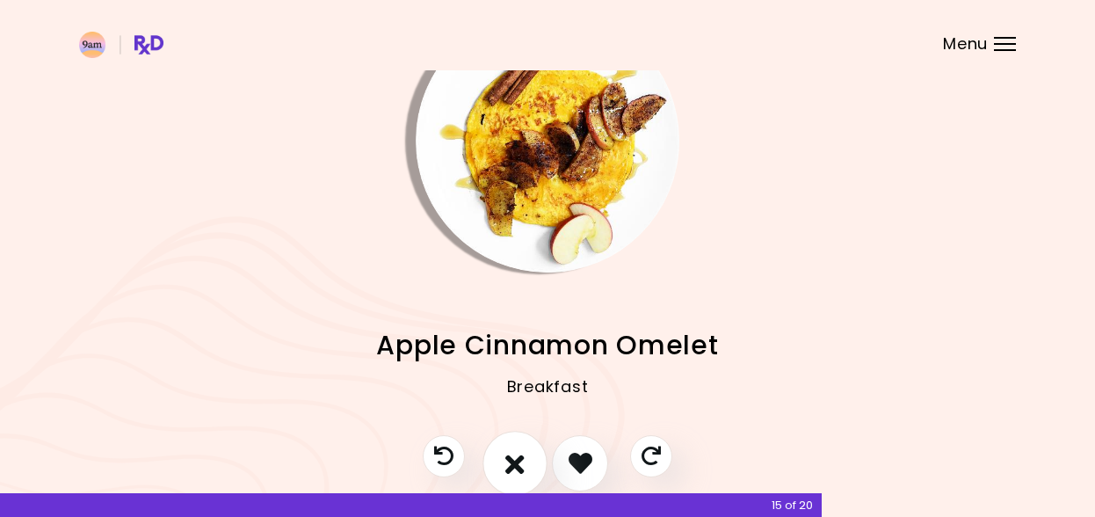
click at [525, 467] on button "I don't like this recipe" at bounding box center [514, 463] width 65 height 65
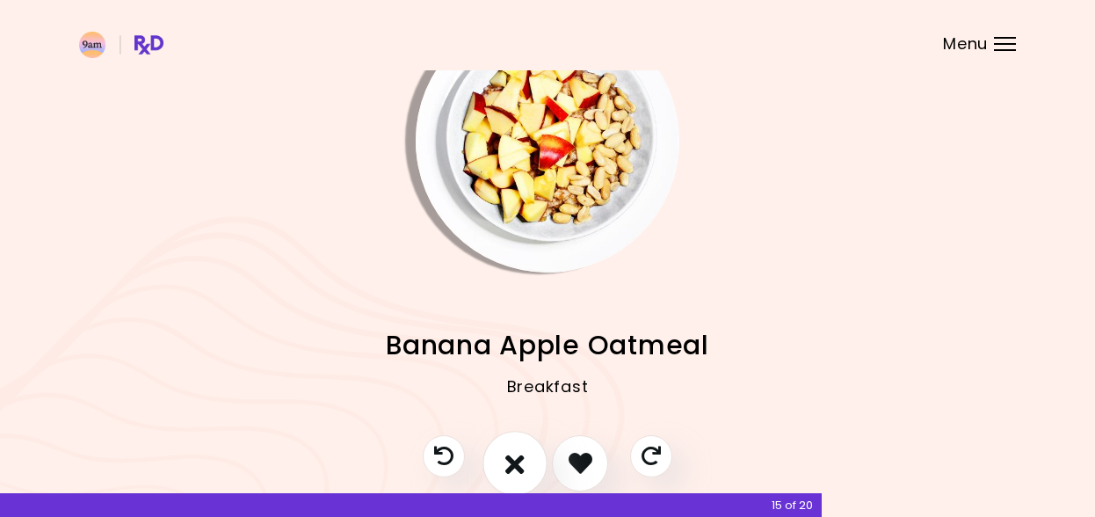
click at [525, 467] on button "I don't like this recipe" at bounding box center [514, 463] width 65 height 65
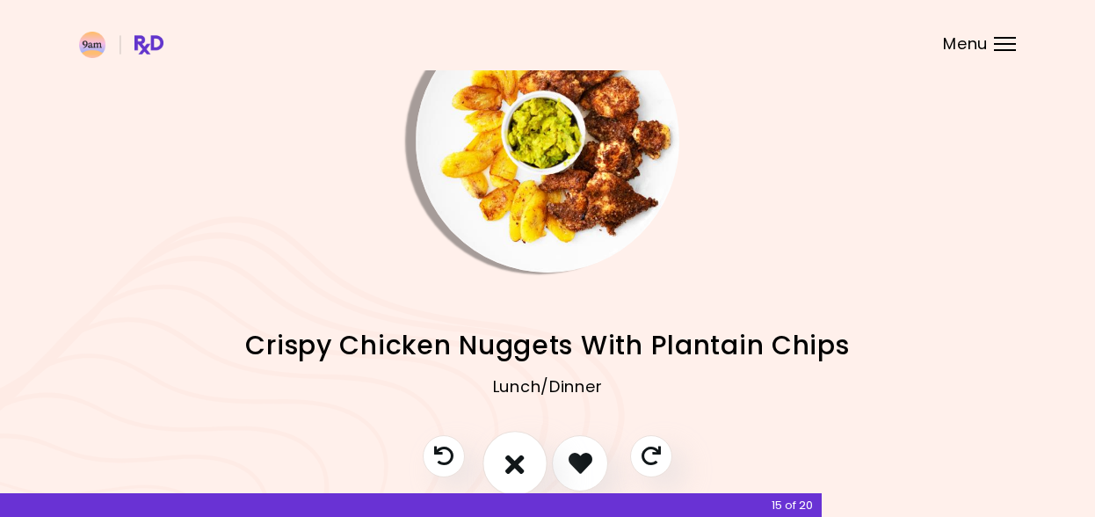
click at [525, 467] on button "I don't like this recipe" at bounding box center [514, 463] width 65 height 65
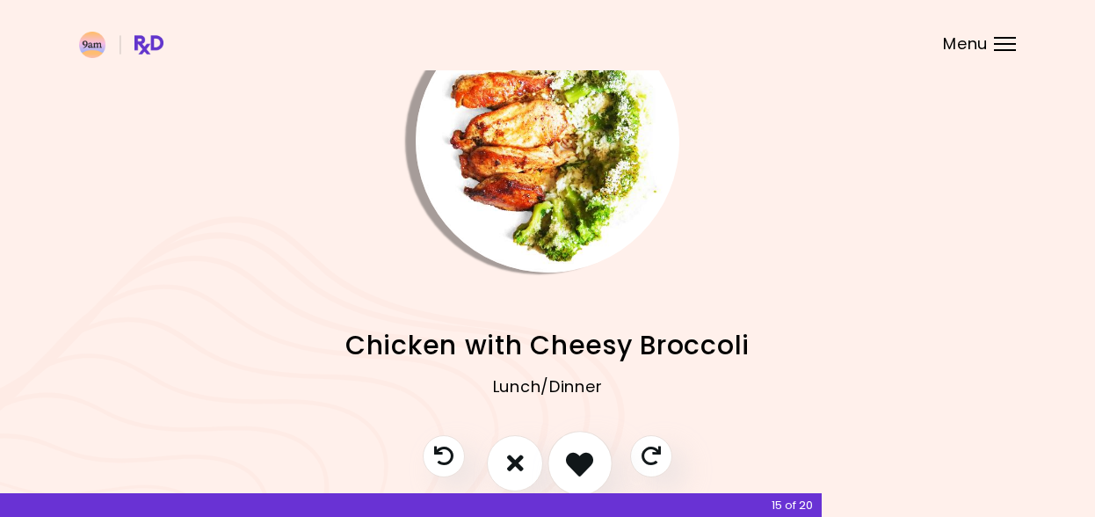
click at [583, 470] on icon "I like this recipe" at bounding box center [579, 462] width 27 height 27
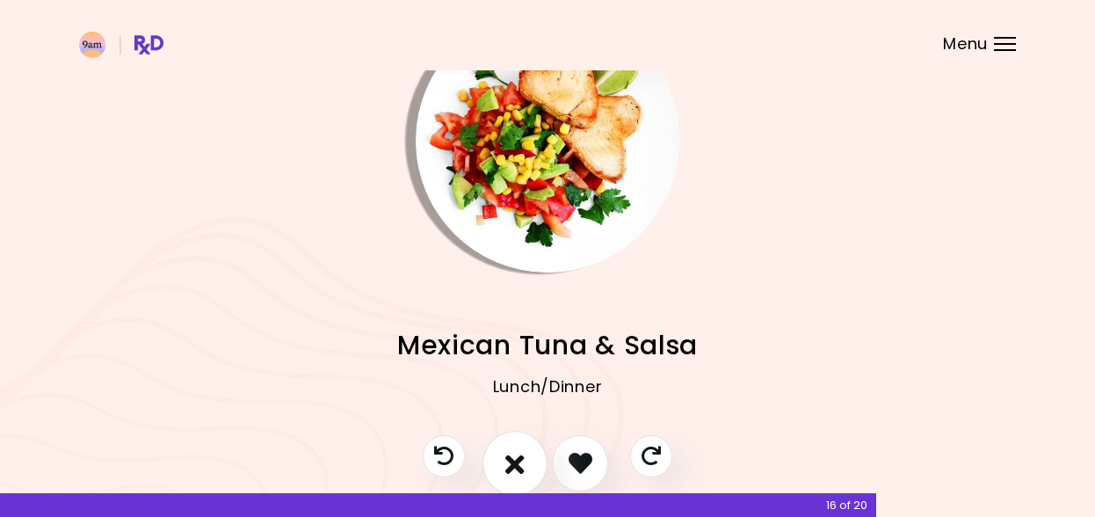
click at [509, 458] on icon "I don't like this recipe" at bounding box center [514, 462] width 19 height 27
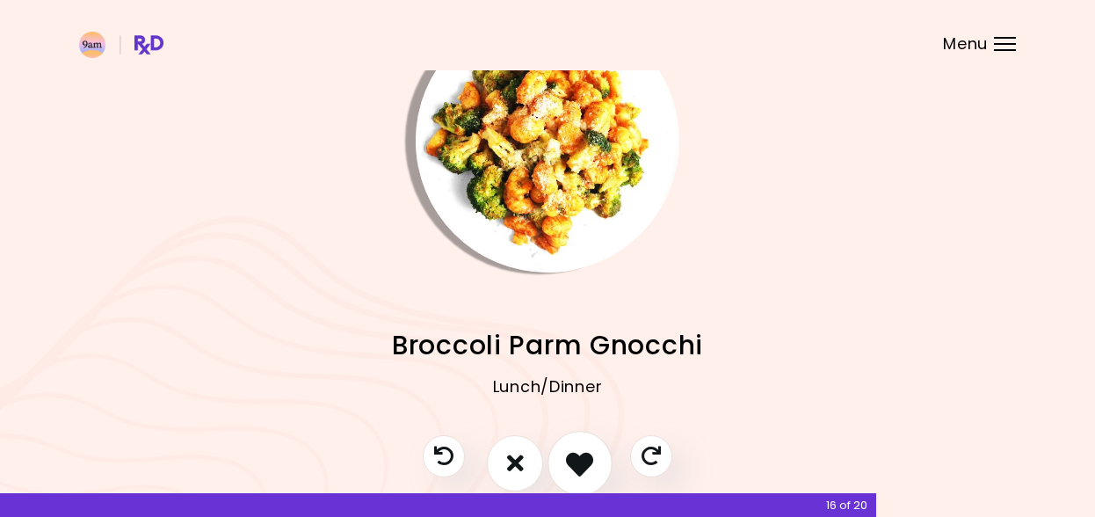
click at [579, 465] on icon "I like this recipe" at bounding box center [579, 462] width 27 height 27
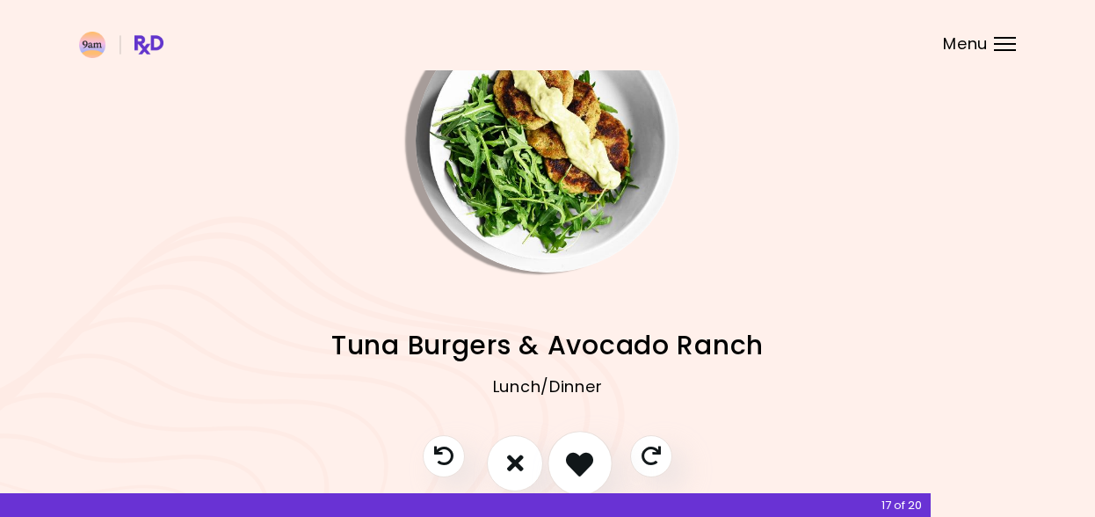
click at [579, 465] on icon "I like this recipe" at bounding box center [579, 462] width 27 height 27
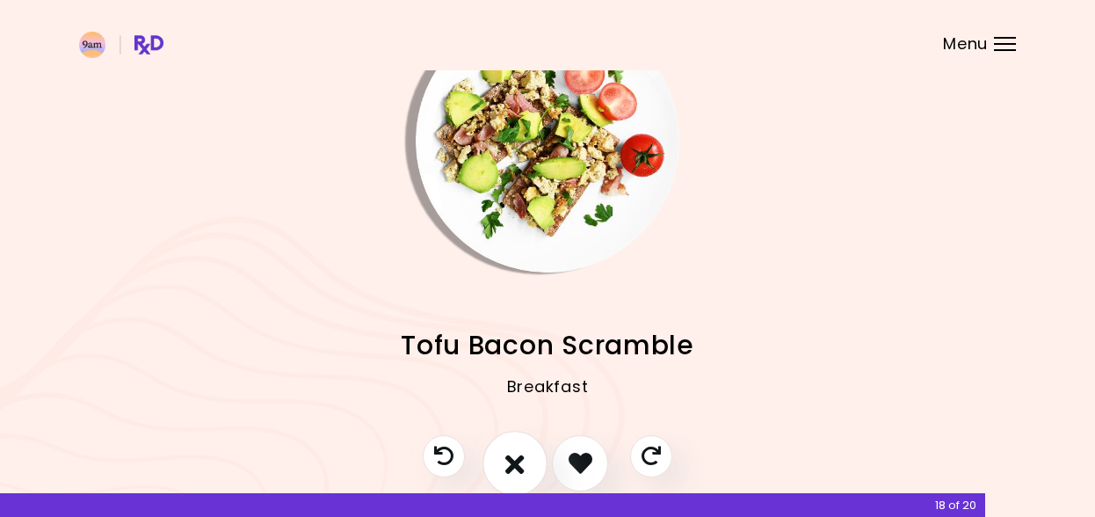
click at [521, 462] on icon "I don't like this recipe" at bounding box center [514, 462] width 19 height 27
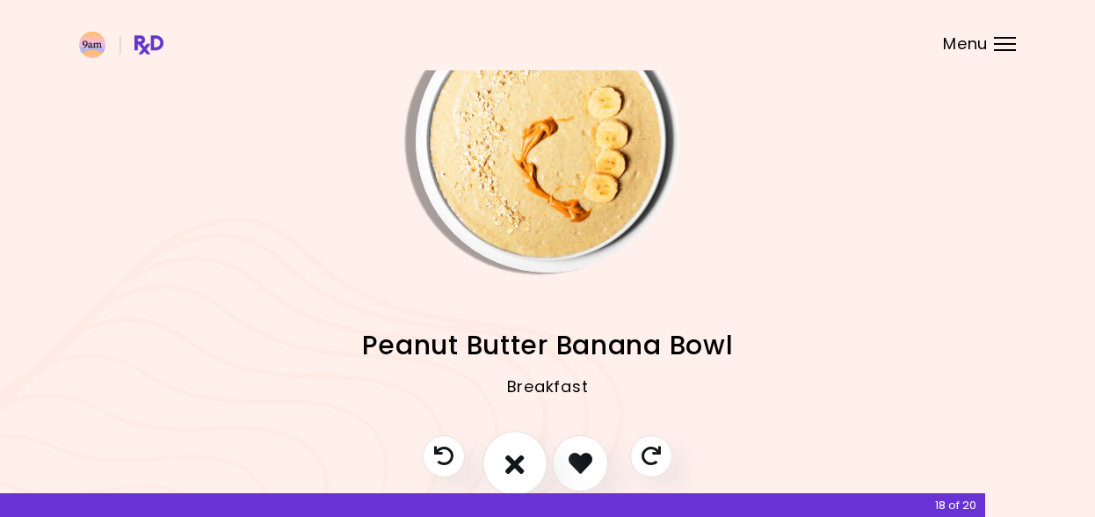
click at [507, 468] on icon "I don't like this recipe" at bounding box center [514, 462] width 19 height 27
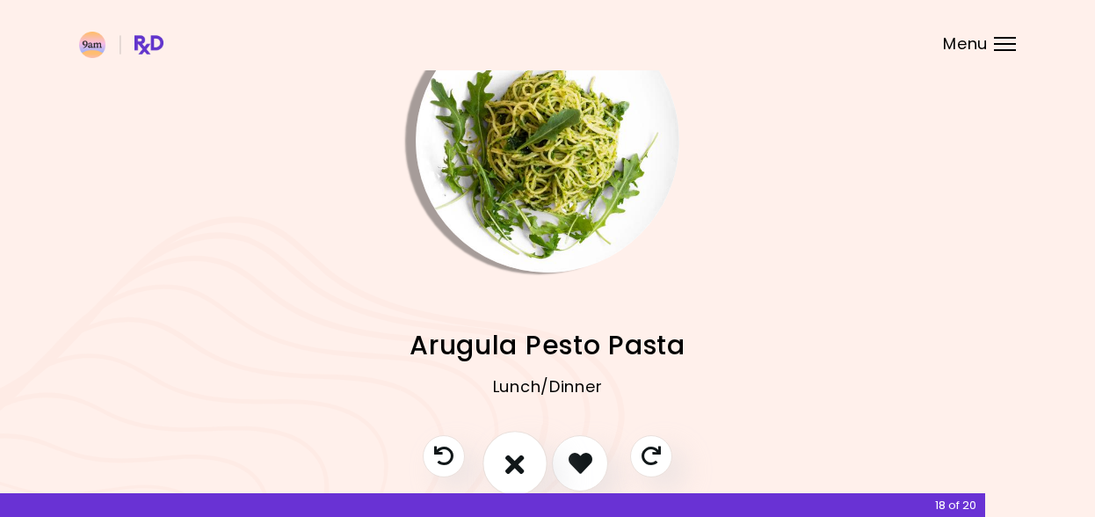
click at [507, 468] on icon "I don't like this recipe" at bounding box center [514, 462] width 19 height 27
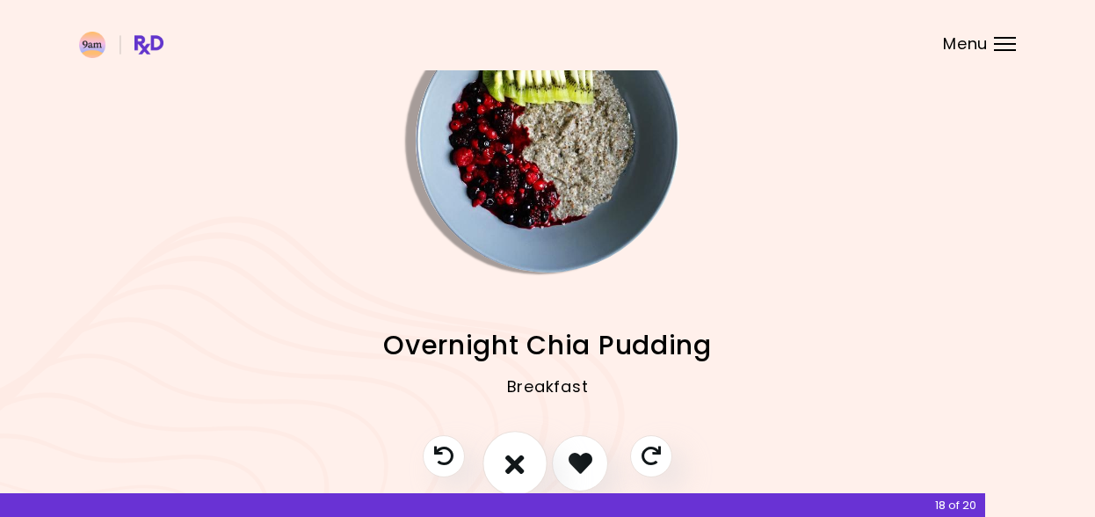
click at [507, 469] on icon "I don't like this recipe" at bounding box center [514, 462] width 19 height 27
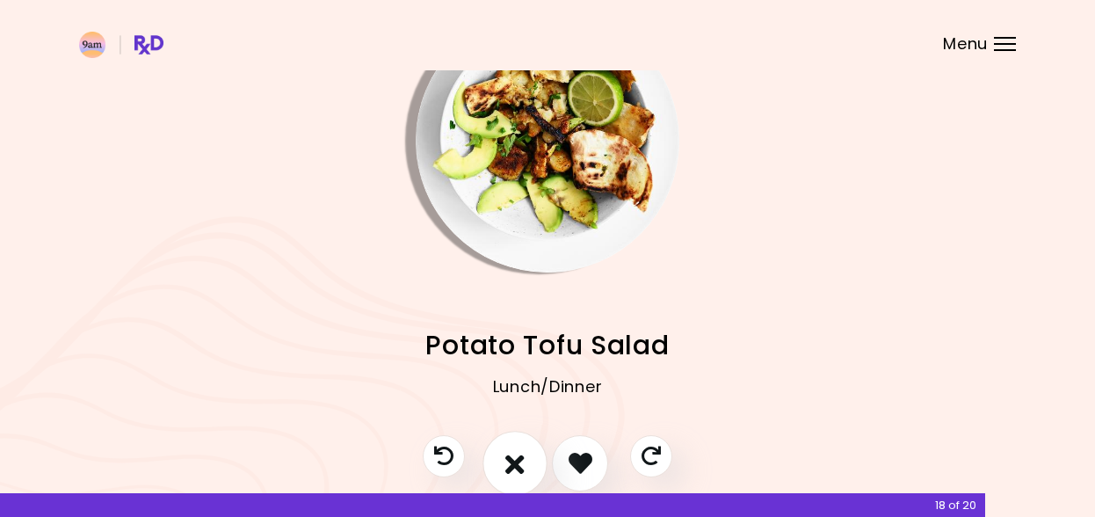
click at [507, 469] on icon "I don't like this recipe" at bounding box center [514, 462] width 19 height 27
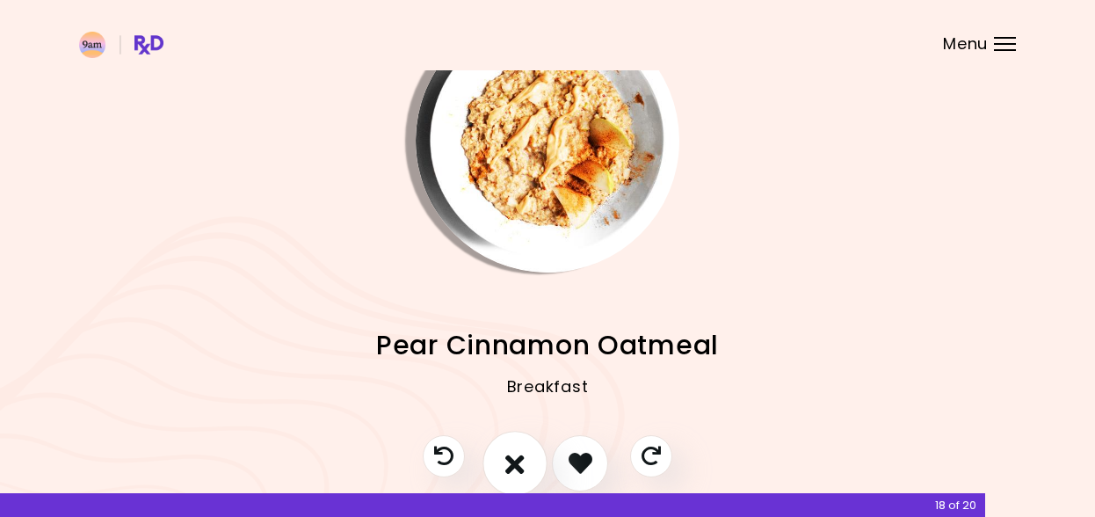
click at [506, 469] on icon "I don't like this recipe" at bounding box center [514, 462] width 19 height 27
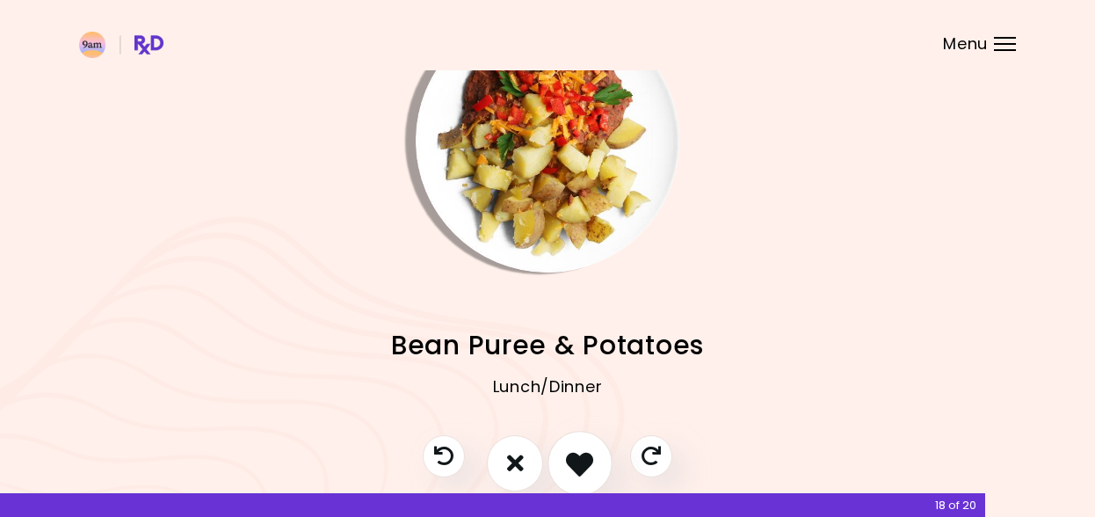
click at [564, 465] on button "I like this recipe" at bounding box center [579, 463] width 65 height 65
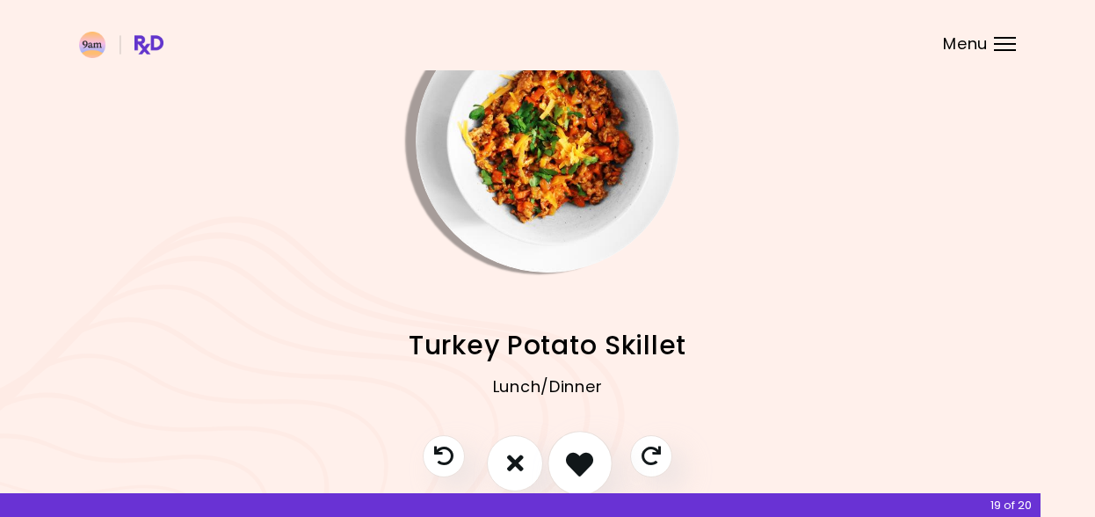
click at [574, 456] on icon "I like this recipe" at bounding box center [579, 462] width 27 height 27
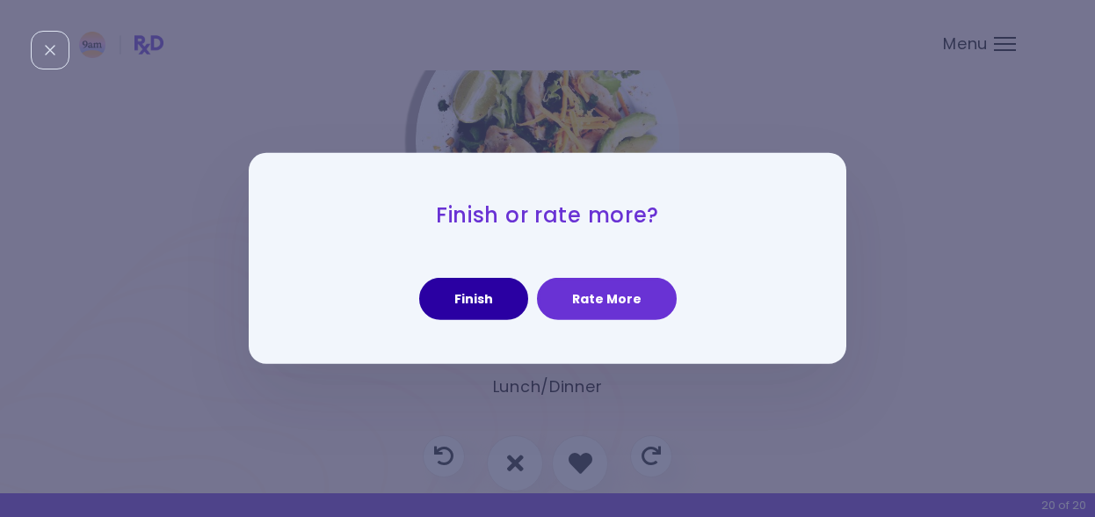
click at [503, 308] on button "Finish" at bounding box center [473, 299] width 109 height 42
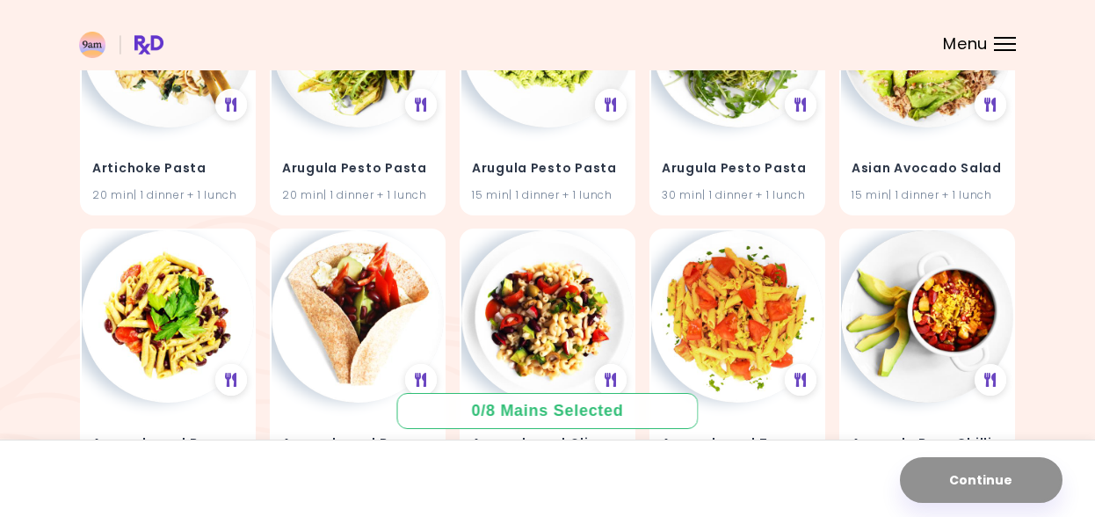
scroll to position [608, 0]
